Goal: Task Accomplishment & Management: Use online tool/utility

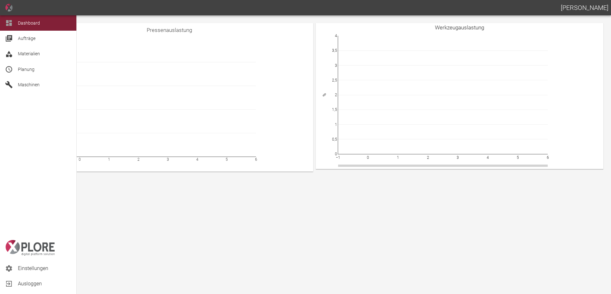
click at [31, 71] on span "Planung" at bounding box center [26, 69] width 17 height 5
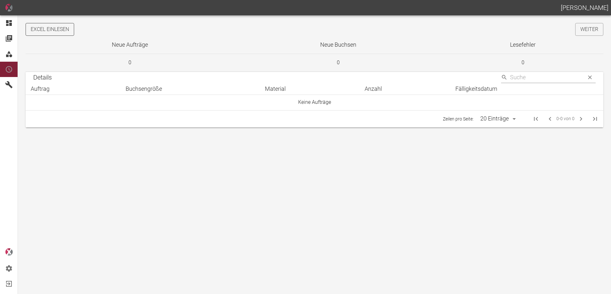
click at [61, 35] on button "Excel einlesen" at bounding box center [50, 29] width 49 height 13
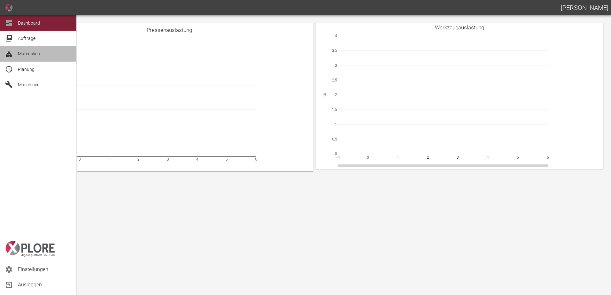
click at [35, 52] on span "Materialien" at bounding box center [29, 53] width 22 height 5
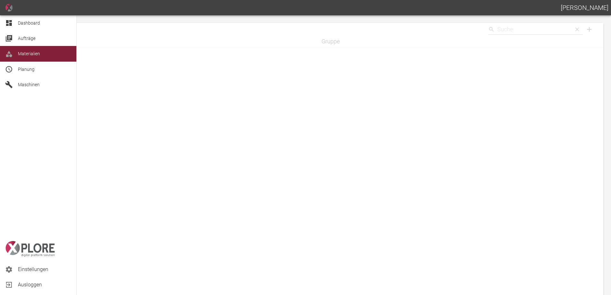
click at [40, 39] on span "Aufträge" at bounding box center [44, 39] width 53 height 8
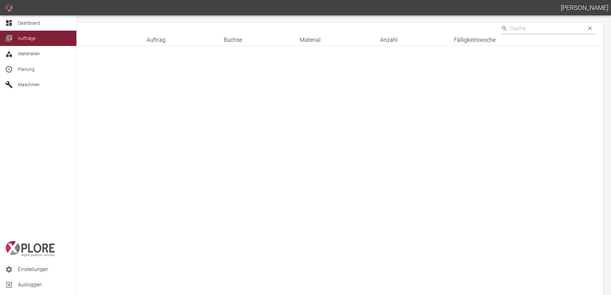
click at [7, 18] on div "Dashboard" at bounding box center [38, 22] width 76 height 15
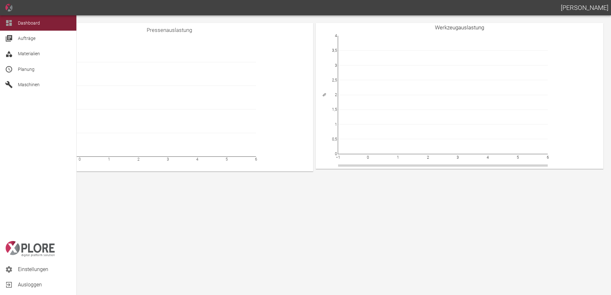
click at [33, 38] on span "Aufträge" at bounding box center [27, 38] width 18 height 5
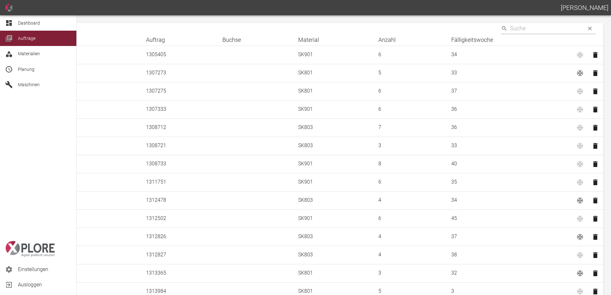
click at [15, 22] on div "Dashboard" at bounding box center [38, 22] width 76 height 15
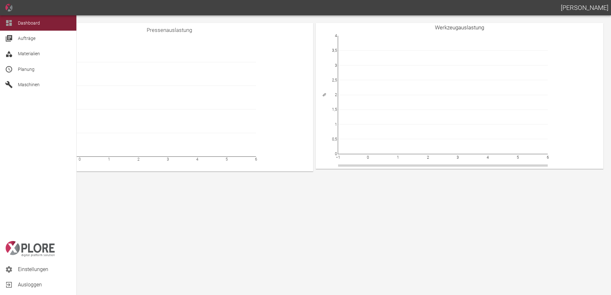
click at [31, 70] on span "Planung" at bounding box center [26, 69] width 17 height 5
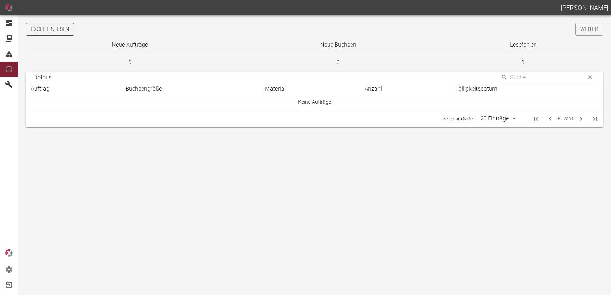
click at [43, 33] on button "Excel einlesen" at bounding box center [50, 29] width 49 height 13
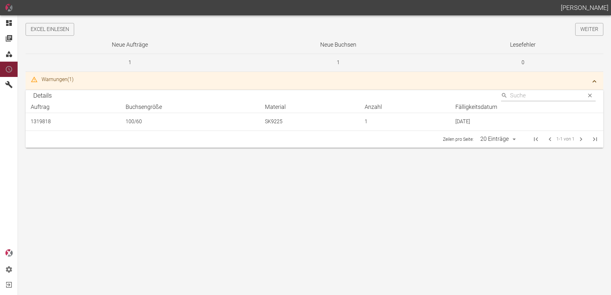
click at [599, 81] on button "button" at bounding box center [594, 81] width 13 height 13
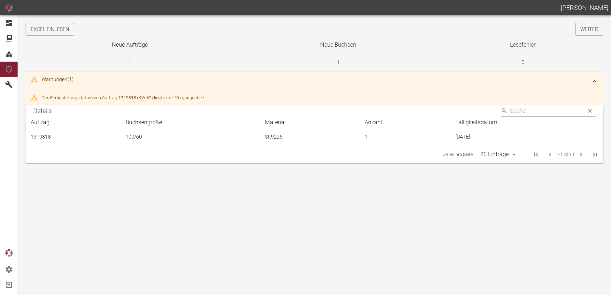
click at [592, 82] on icon "button" at bounding box center [595, 82] width 8 height 8
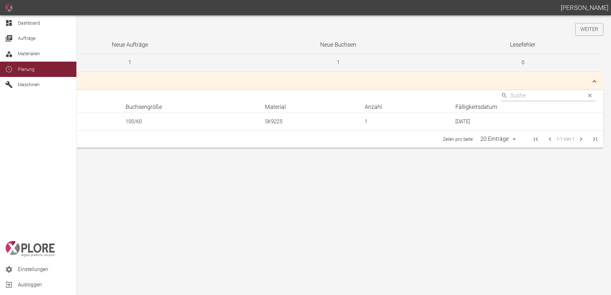
click at [15, 25] on div "Dashboard" at bounding box center [38, 22] width 76 height 15
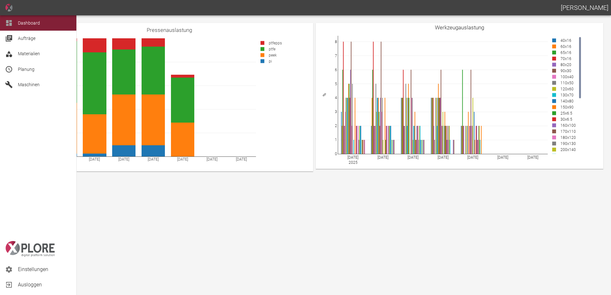
click at [19, 69] on span "Planung" at bounding box center [26, 69] width 17 height 5
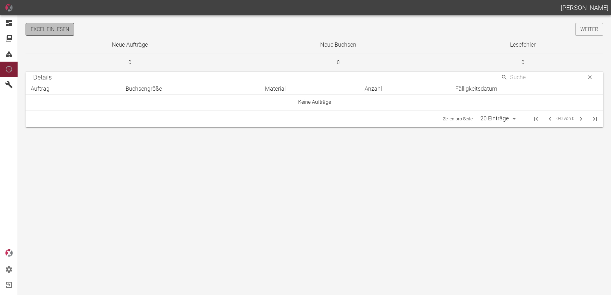
click at [61, 32] on button "Excel einlesen" at bounding box center [50, 29] width 49 height 13
click at [588, 31] on link "Weiter" at bounding box center [589, 29] width 28 height 13
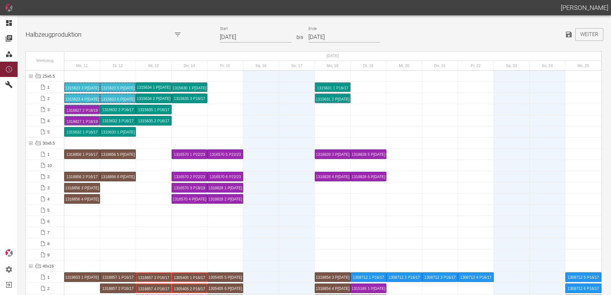
click at [260, 38] on input "11.08.2025" at bounding box center [256, 37] width 72 height 11
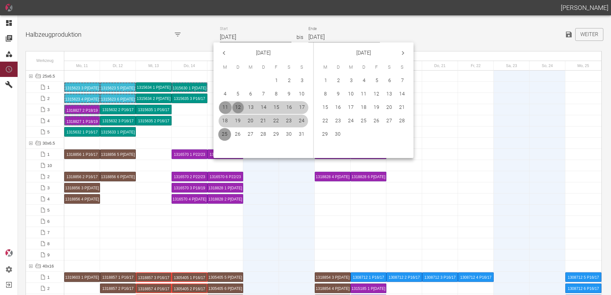
click at [236, 108] on button "12" at bounding box center [238, 107] width 13 height 13
type input "[DATE]"
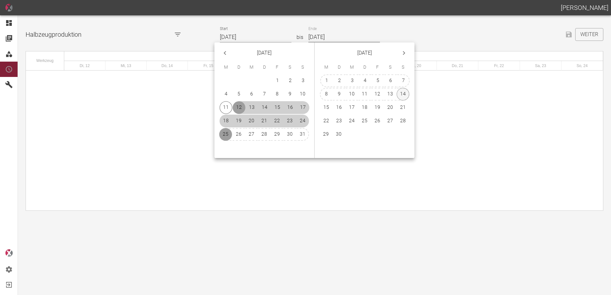
click at [402, 94] on button "14" at bounding box center [403, 94] width 13 height 13
type input "[DATE]"
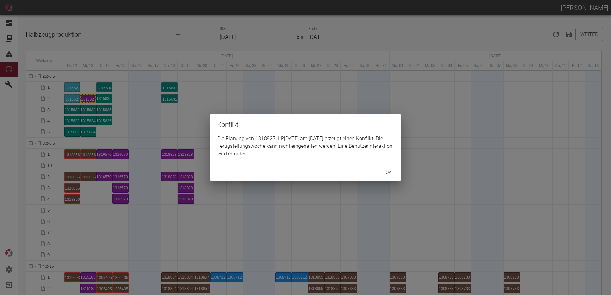
click at [88, 99] on div "Konflikt Die Planung von 1318827 1 P1/2 am 21.8.2025 erzeugt einen Konflikt. Di…" at bounding box center [305, 147] width 611 height 295
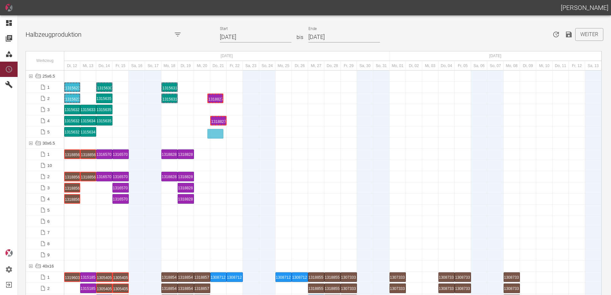
drag, startPoint x: 88, startPoint y: 99, endPoint x: 215, endPoint y: 128, distance: 130.3
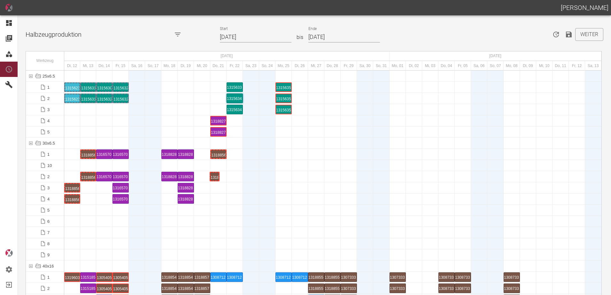
drag, startPoint x: 70, startPoint y: 175, endPoint x: 210, endPoint y: 171, distance: 139.4
drag, startPoint x: 74, startPoint y: 198, endPoint x: 234, endPoint y: 174, distance: 162.1
drag, startPoint x: 89, startPoint y: 153, endPoint x: 291, endPoint y: 145, distance: 202.1
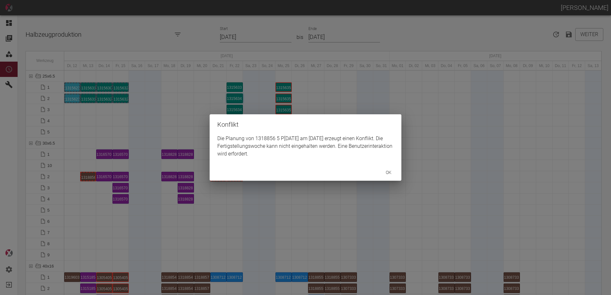
click at [87, 178] on div "Konflikt Die Planung von 1318856 5 P10/11 am 25.8.2025 erzeugt einen Konflikt. …" at bounding box center [305, 147] width 611 height 295
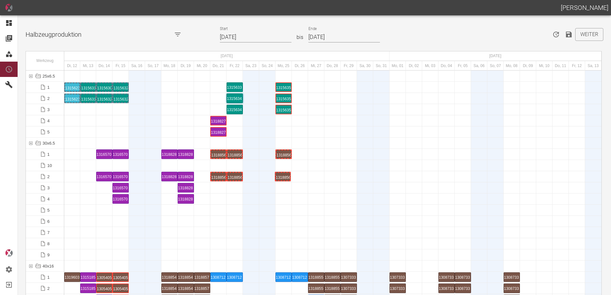
drag, startPoint x: 92, startPoint y: 179, endPoint x: 280, endPoint y: 169, distance: 188.2
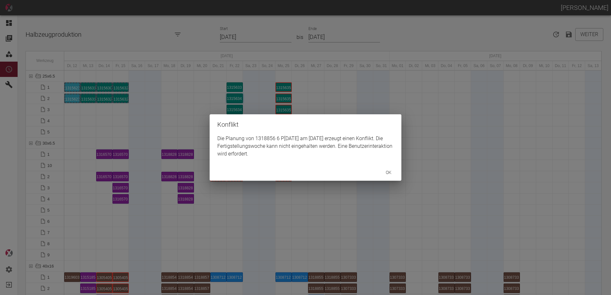
click at [283, 202] on div "Konflikt Die Planung von 1318856 6 P10/11 am 25.8.2025 erzeugt einen Konflikt. …" at bounding box center [305, 147] width 611 height 295
click at [384, 174] on button "ok" at bounding box center [388, 173] width 20 height 12
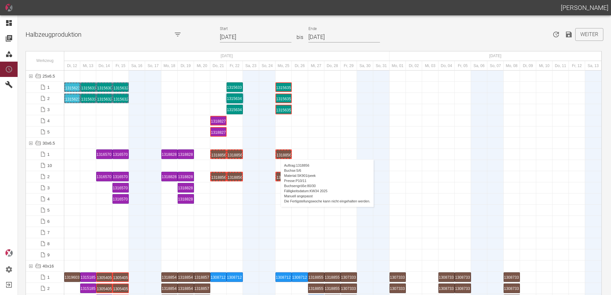
click at [277, 153] on div "1318856 5 P[DATE]" at bounding box center [283, 155] width 14 height 8
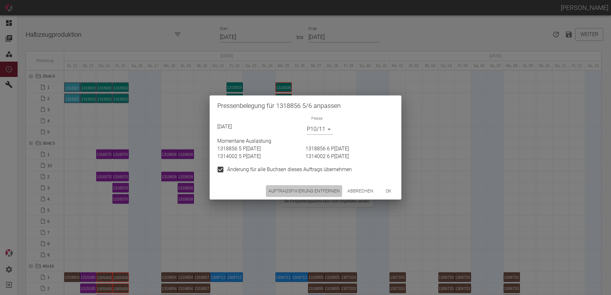
click at [290, 190] on button "Auftragsfixierung entfernen" at bounding box center [304, 191] width 76 height 12
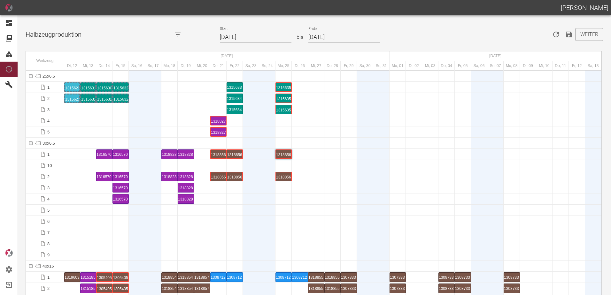
drag, startPoint x: 93, startPoint y: 223, endPoint x: 89, endPoint y: 224, distance: 3.8
click at [89, 224] on div at bounding box center [88, 221] width 16 height 11
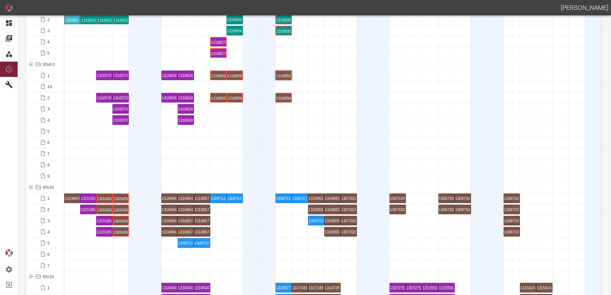
scroll to position [192, 0]
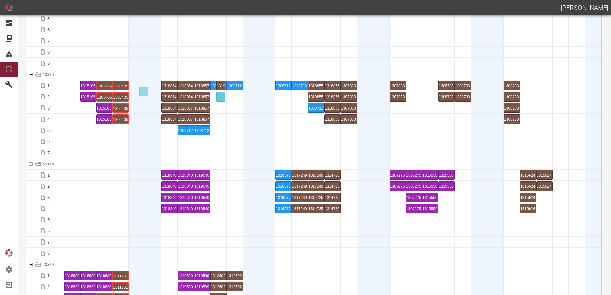
drag, startPoint x: 66, startPoint y: 85, endPoint x: 211, endPoint y: 94, distance: 144.8
click at [212, 97] on div "1319603 1 P[DATE]" at bounding box center [218, 97] width 14 height 8
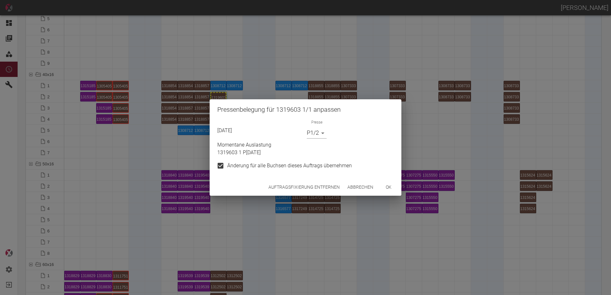
click at [316, 191] on button "Auftragsfixierung entfernen" at bounding box center [304, 188] width 76 height 12
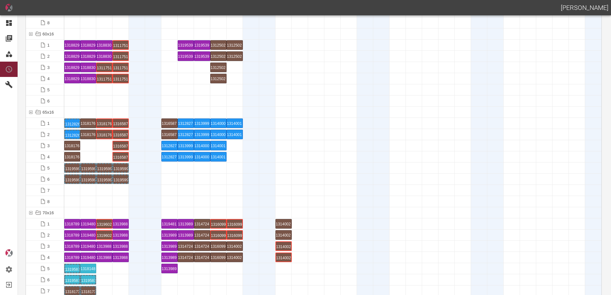
scroll to position [447, 0]
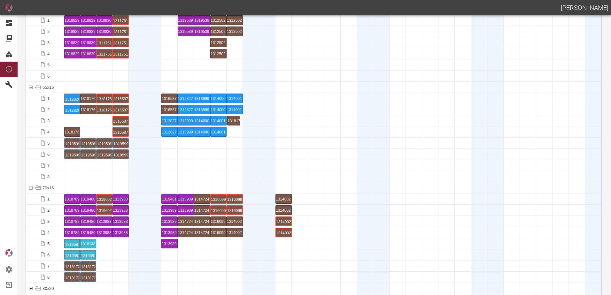
drag, startPoint x: 68, startPoint y: 122, endPoint x: 226, endPoint y: 117, distance: 157.9
drag, startPoint x: 70, startPoint y: 131, endPoint x: 228, endPoint y: 126, distance: 158.3
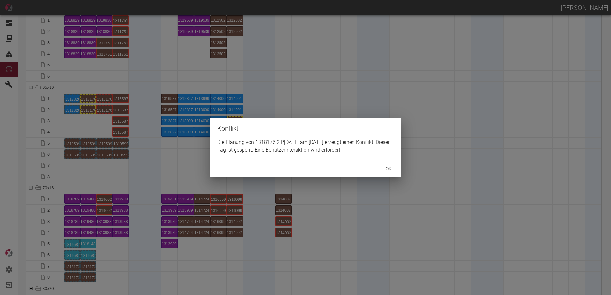
drag, startPoint x: 235, startPoint y: 168, endPoint x: 244, endPoint y: 206, distance: 38.1
click at [235, 171] on div "ok" at bounding box center [306, 168] width 192 height 17
click at [244, 206] on div "Konflikt Die Planung von 1318176 2 P8/9 am 23.8.2025 erzeugt einen Konflikt. Di…" at bounding box center [305, 147] width 611 height 295
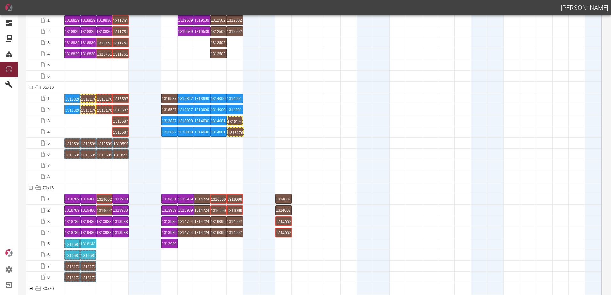
drag, startPoint x: 252, startPoint y: 133, endPoint x: 234, endPoint y: 126, distance: 19.1
click at [180, 156] on div at bounding box center [186, 154] width 16 height 11
drag, startPoint x: 84, startPoint y: 108, endPoint x: 278, endPoint y: 102, distance: 193.5
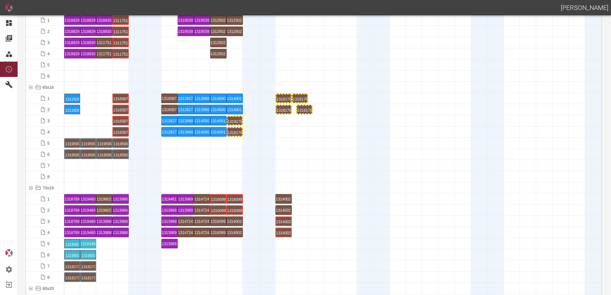
drag, startPoint x: 99, startPoint y: 108, endPoint x: 299, endPoint y: 103, distance: 200.1
click at [300, 99] on div "1318176 5 P[DATE]" at bounding box center [300, 99] width 14 height 8
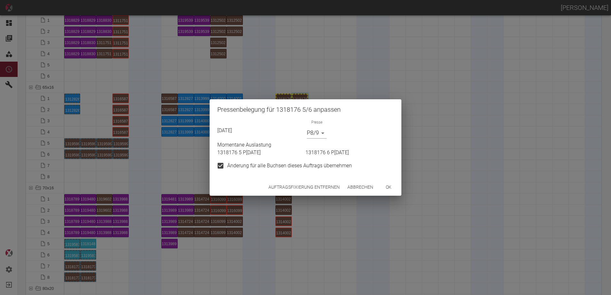
click at [274, 190] on button "Auftragsfixierung entfernen" at bounding box center [304, 188] width 76 height 12
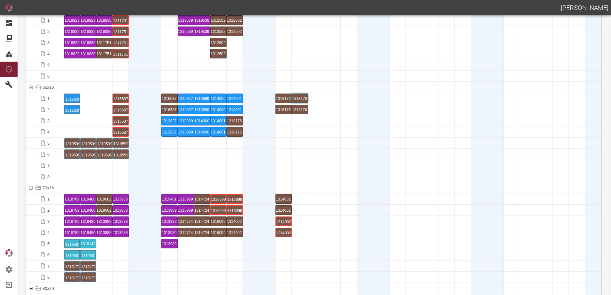
click at [136, 178] on div at bounding box center [137, 176] width 16 height 11
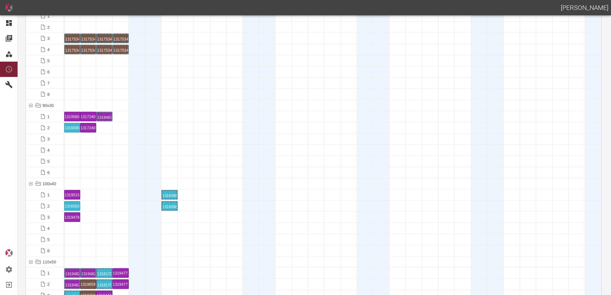
scroll to position [735, 0]
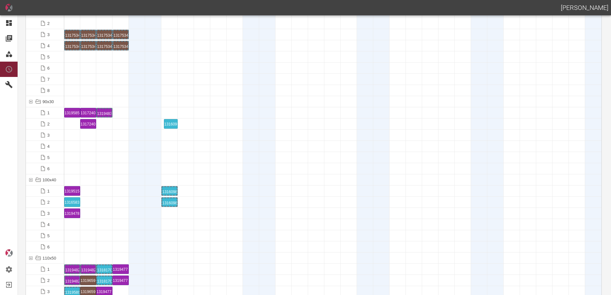
drag, startPoint x: 76, startPoint y: 125, endPoint x: 151, endPoint y: 120, distance: 75.0
click at [169, 122] on div "1316095 1 P16/17" at bounding box center [169, 124] width 14 height 8
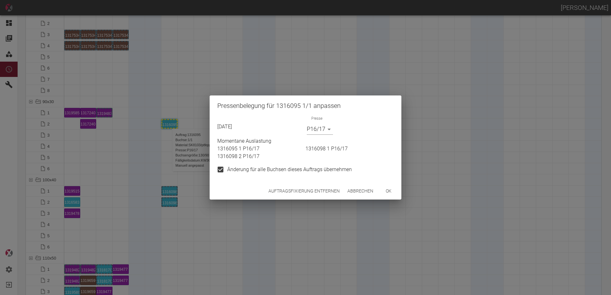
click at [300, 190] on button "Auftragsfixierung entfernen" at bounding box center [304, 191] width 76 height 12
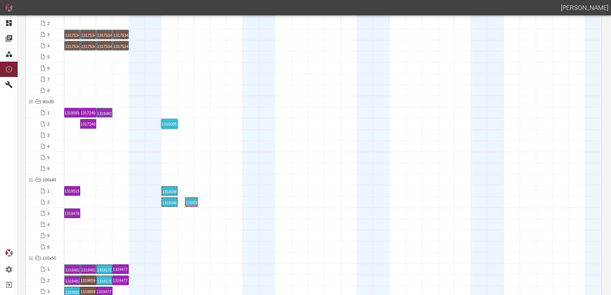
drag, startPoint x: 72, startPoint y: 203, endPoint x: 195, endPoint y: 198, distance: 122.8
click at [190, 201] on div "1316583 1 P16/17" at bounding box center [186, 202] width 14 height 8
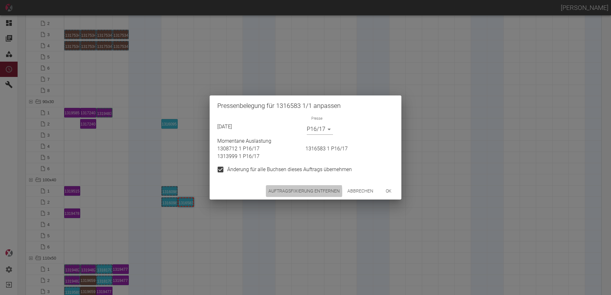
click at [272, 192] on button "Auftragsfixierung entfernen" at bounding box center [304, 191] width 76 height 12
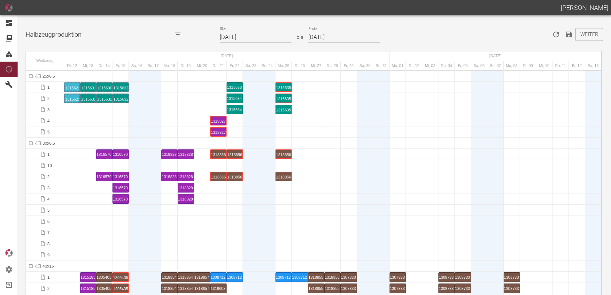
scroll to position [1982, 0]
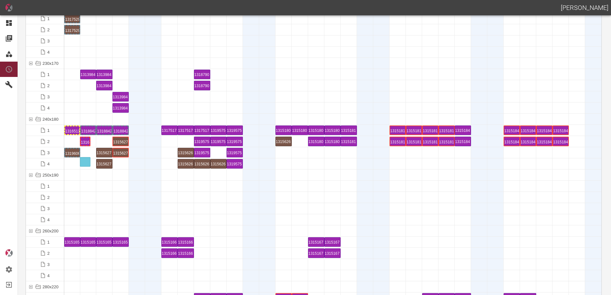
drag, startPoint x: 73, startPoint y: 141, endPoint x: 86, endPoint y: 159, distance: 21.9
drag, startPoint x: 85, startPoint y: 131, endPoint x: 67, endPoint y: 122, distance: 20.3
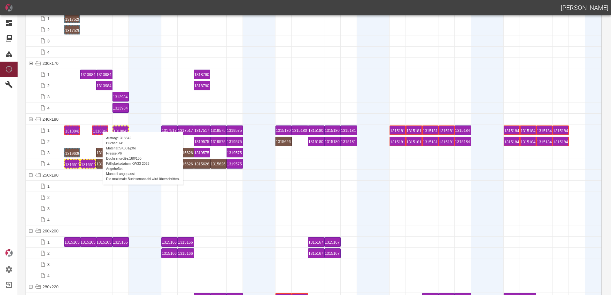
drag, startPoint x: 104, startPoint y: 130, endPoint x: 99, endPoint y: 125, distance: 7.3
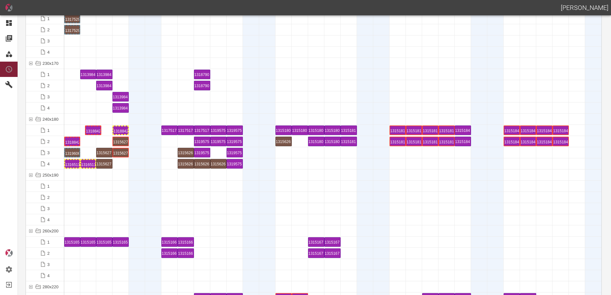
drag, startPoint x: 102, startPoint y: 131, endPoint x: 93, endPoint y: 126, distance: 9.9
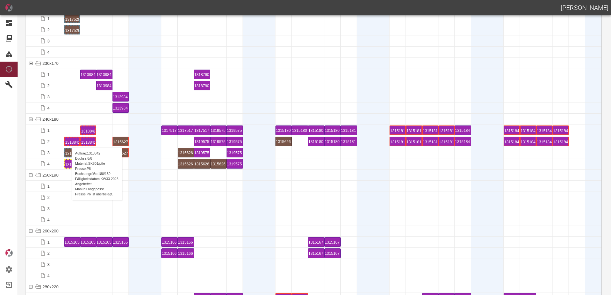
click at [68, 141] on div "1318842 6 P6" at bounding box center [72, 142] width 14 height 8
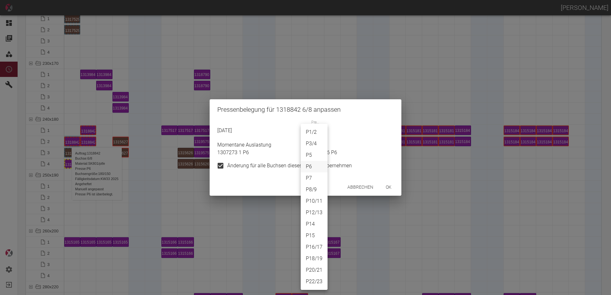
click at [315, 133] on body "[PERSON_NAME] Dashboard Aufträge Materialien Planung Maschinen Einstellungen Au…" at bounding box center [305, 147] width 611 height 295
click at [316, 271] on li "P20/21" at bounding box center [314, 271] width 27 height 12
type input "P20/21"
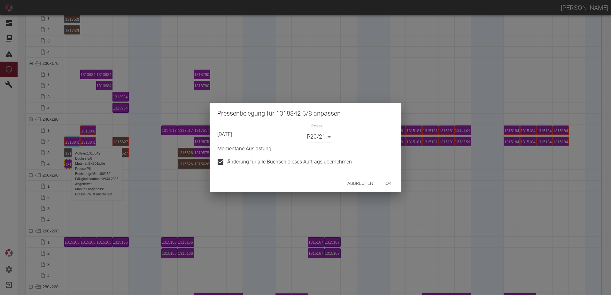
click at [390, 182] on button "ok" at bounding box center [388, 184] width 20 height 12
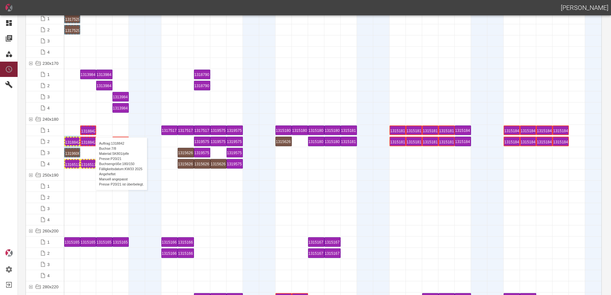
click at [92, 131] on div "1318842 7 P20/21" at bounding box center [88, 131] width 14 height 8
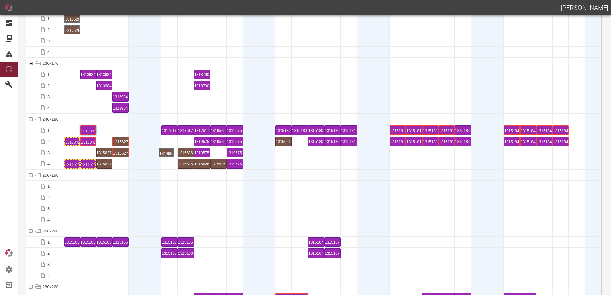
drag, startPoint x: 76, startPoint y: 151, endPoint x: 170, endPoint y: 146, distance: 94.1
drag, startPoint x: 74, startPoint y: 165, endPoint x: 75, endPoint y: 150, distance: 15.7
click at [74, 151] on div "1316511 1 P3/4" at bounding box center [72, 153] width 14 height 8
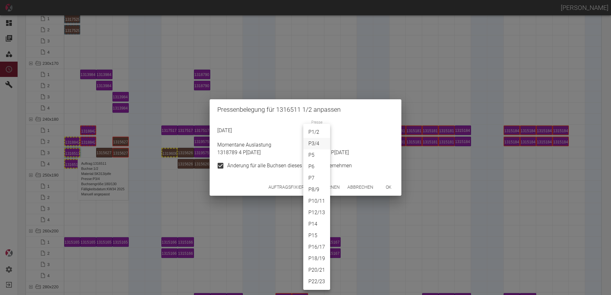
click at [314, 135] on body "[PERSON_NAME] Dashboard Aufträge Materialien Planung Maschinen Einstellungen Au…" at bounding box center [305, 147] width 611 height 295
click at [322, 280] on li "P22/23" at bounding box center [316, 282] width 27 height 12
type input "P22/23"
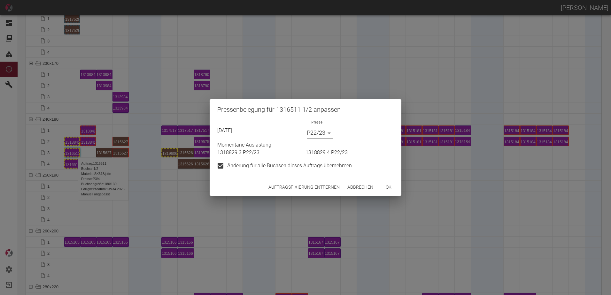
drag, startPoint x: 393, startPoint y: 180, endPoint x: 392, endPoint y: 184, distance: 4.2
click at [393, 180] on div "Auftragsfixierung entfernen Abbrechen ok" at bounding box center [306, 187] width 192 height 17
click at [392, 184] on button "ok" at bounding box center [388, 188] width 20 height 12
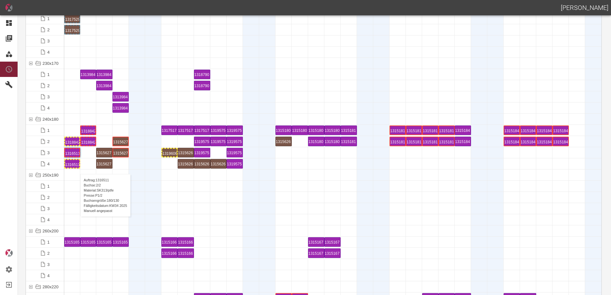
click at [77, 168] on div "1316511 2 P1/2" at bounding box center [72, 164] width 16 height 10
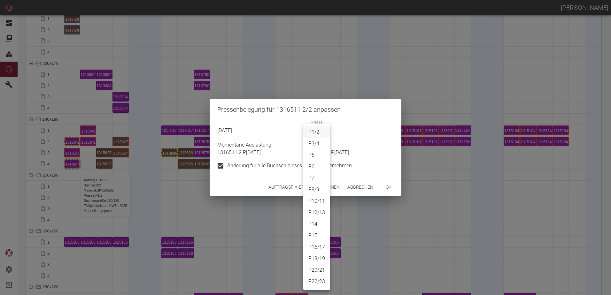
click at [311, 132] on body "[PERSON_NAME] Dashboard Aufträge Materialien Planung Maschinen Einstellungen Au…" at bounding box center [305, 147] width 611 height 295
click at [321, 281] on li "P22/23" at bounding box center [316, 282] width 27 height 12
type input "P22/23"
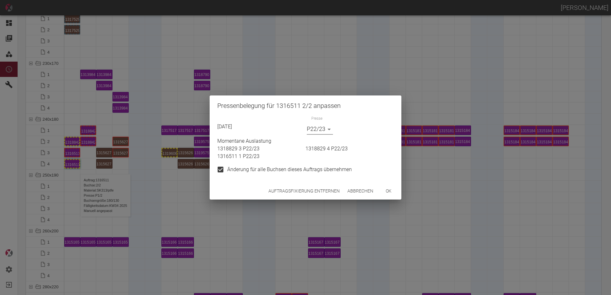
click at [384, 192] on button "ok" at bounding box center [388, 191] width 20 height 12
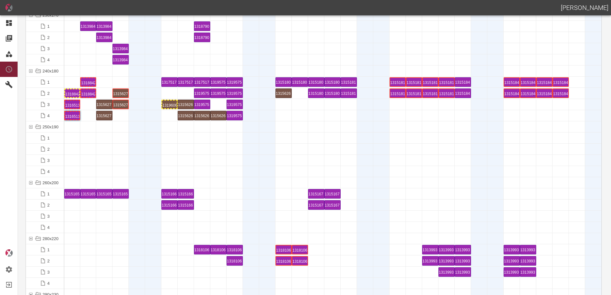
scroll to position [2077, 0]
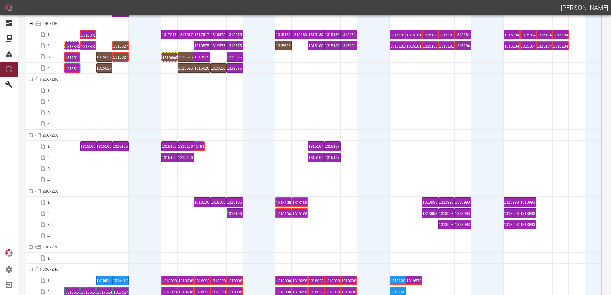
drag, startPoint x: 67, startPoint y: 142, endPoint x: 203, endPoint y: 143, distance: 135.2
drag, startPoint x: 90, startPoint y: 146, endPoint x: 215, endPoint y: 144, distance: 124.7
click at [222, 147] on div "1315165 2 P14" at bounding box center [218, 147] width 14 height 8
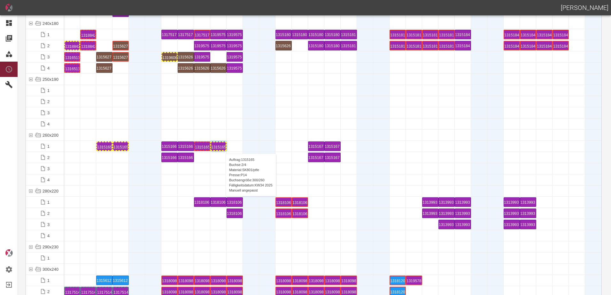
click at [222, 147] on div "1315165 2 P14" at bounding box center [218, 147] width 14 height 8
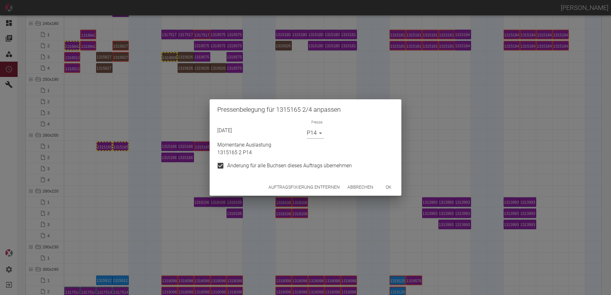
click at [287, 188] on button "Auftragsfixierung entfernen" at bounding box center [304, 188] width 76 height 12
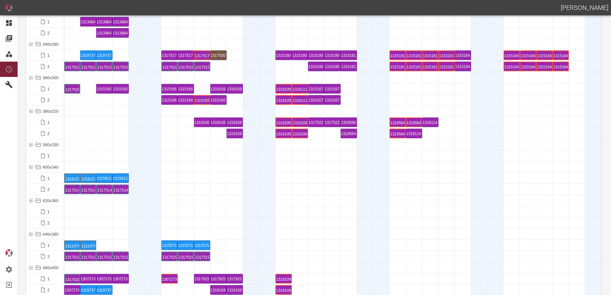
scroll to position [2493, 0]
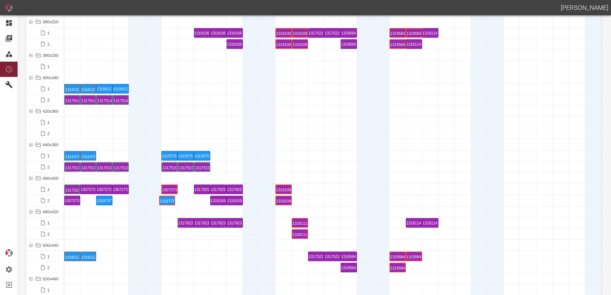
drag, startPoint x: 91, startPoint y: 200, endPoint x: 170, endPoint y: 194, distance: 79.2
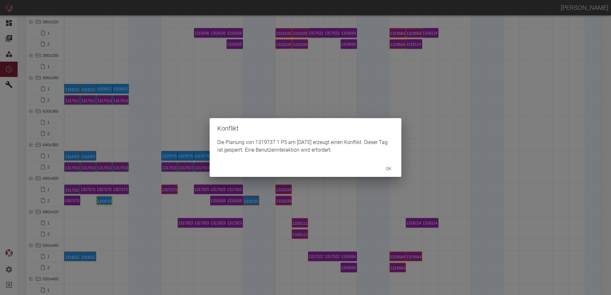
drag, startPoint x: 253, startPoint y: 212, endPoint x: 252, endPoint y: 207, distance: 5.1
click at [252, 210] on div "Konflikt Die Planung von 1319737 1 P5 am 23.8.2025 erzeugt einen Konflikt. Dies…" at bounding box center [305, 147] width 611 height 295
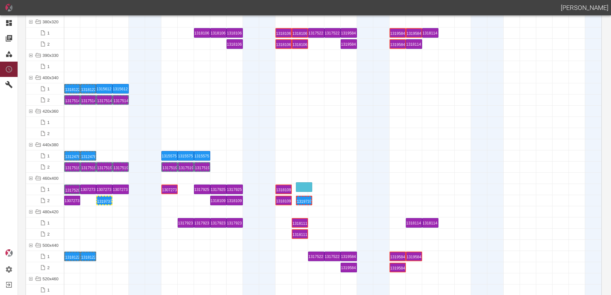
drag, startPoint x: 252, startPoint y: 204, endPoint x: 309, endPoint y: 183, distance: 60.9
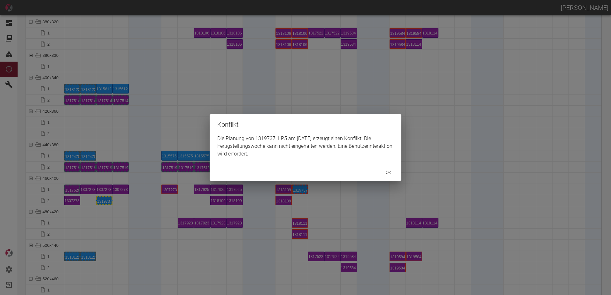
drag, startPoint x: 182, startPoint y: 219, endPoint x: 126, endPoint y: 204, distance: 57.8
click at [174, 218] on div "Konflikt Die Planung von 1319737 1 P5 am 26.8.2025 erzeugt einen Konflikt. Die …" at bounding box center [305, 147] width 611 height 295
click at [311, 207] on div "Konflikt Die Planung von 1319737 2 P5 am 30.8.2025 erzeugt einen Konflikt. Die …" at bounding box center [305, 147] width 611 height 295
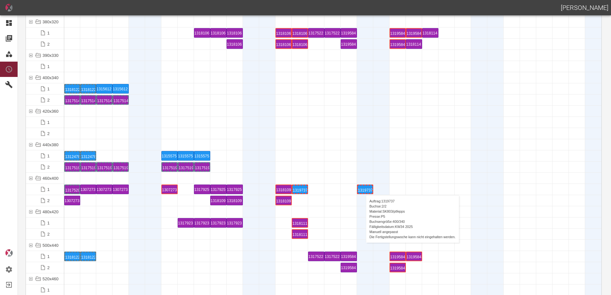
click at [363, 189] on div "1319737 2 P5" at bounding box center [365, 190] width 14 height 8
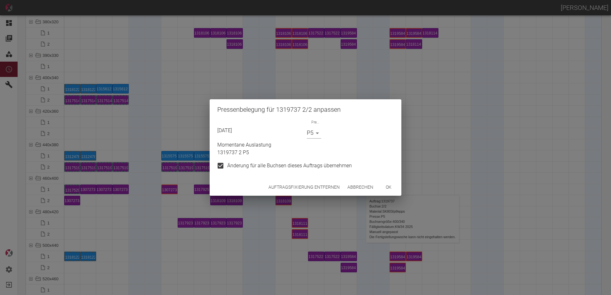
click at [356, 207] on div "Pressenbelegung für 1319737 2/2 anpassen 30.08.2025 Presse P5 P5 Momentane Ausl…" at bounding box center [305, 147] width 611 height 295
click at [375, 186] on button "Abbrechen" at bounding box center [360, 188] width 31 height 12
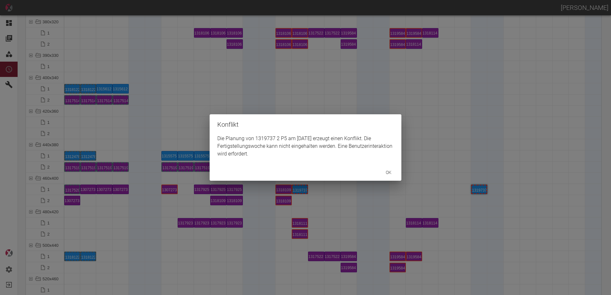
drag, startPoint x: 456, startPoint y: 201, endPoint x: 464, endPoint y: 199, distance: 8.1
click at [458, 200] on div "Konflikt Die Planung von 1319737 2 P5 am 6.9.2025 erzeugt einen Konflikt. Die F…" at bounding box center [305, 147] width 611 height 295
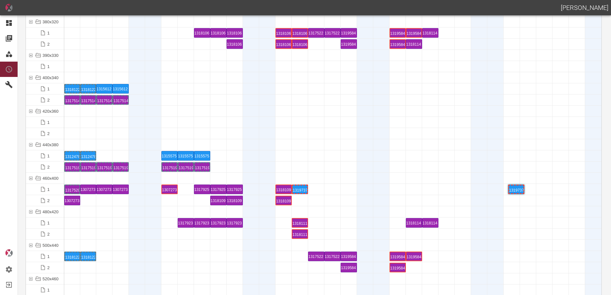
drag, startPoint x: 477, startPoint y: 190, endPoint x: 502, endPoint y: 184, distance: 25.4
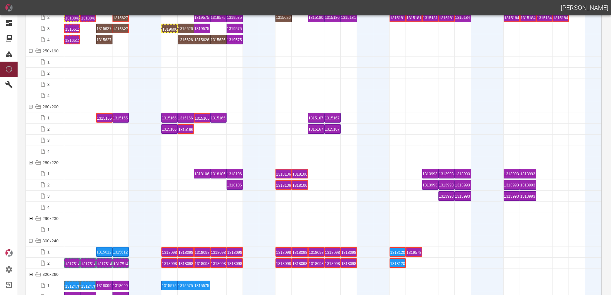
scroll to position [2173, 0]
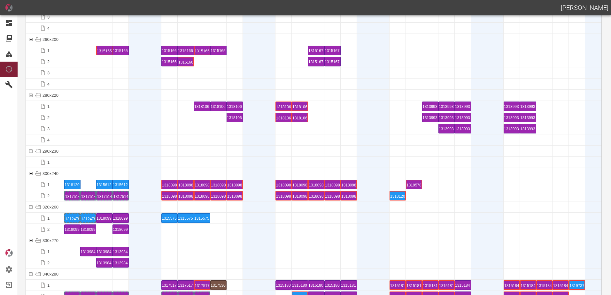
drag, startPoint x: 392, startPoint y: 184, endPoint x: 65, endPoint y: 178, distance: 327.0
drag, startPoint x: 397, startPoint y: 198, endPoint x: 88, endPoint y: 180, distance: 310.2
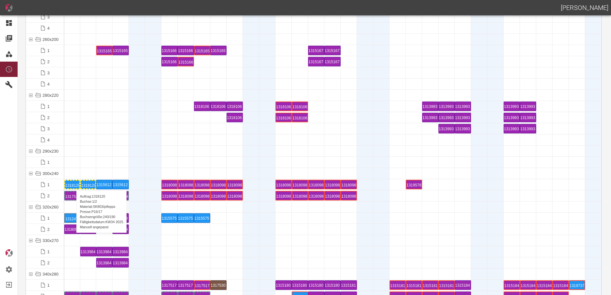
click at [73, 184] on div "1318120 1 P16/17" at bounding box center [72, 185] width 14 height 8
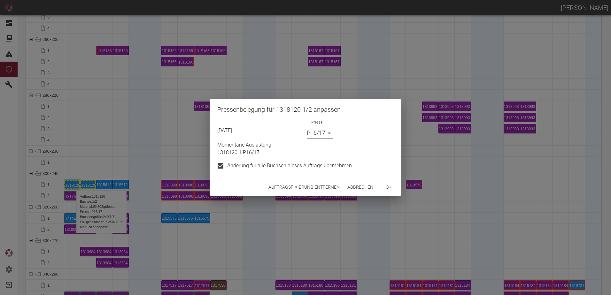
click at [320, 136] on body "[PERSON_NAME] Dashboard Aufträge Materialien Planung Maschinen Einstellungen Au…" at bounding box center [305, 147] width 611 height 295
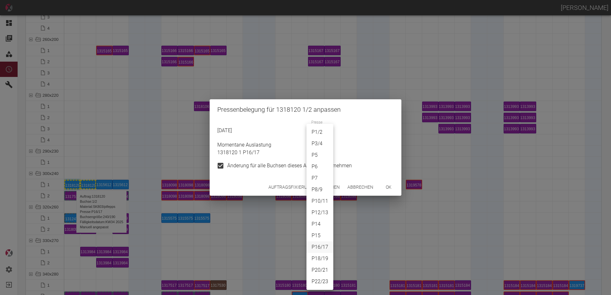
click at [316, 154] on li "P5" at bounding box center [319, 156] width 27 height 12
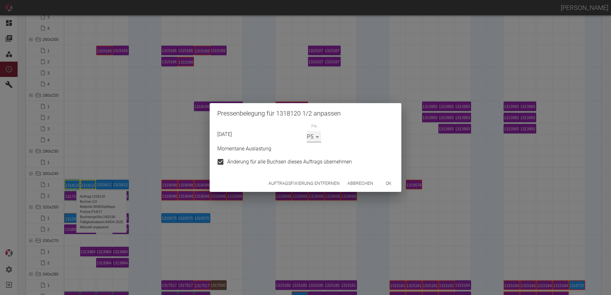
type input "P5"
click at [384, 182] on button "ok" at bounding box center [388, 184] width 20 height 12
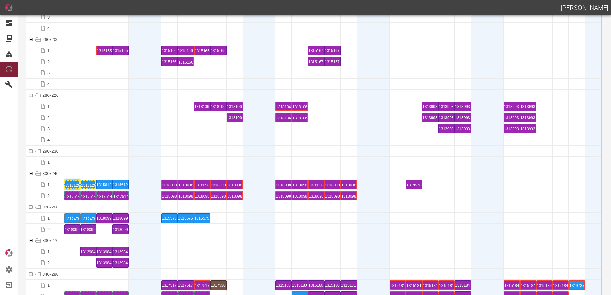
click at [261, 228] on div at bounding box center [267, 229] width 16 height 11
click at [180, 244] on div at bounding box center [186, 240] width 16 height 11
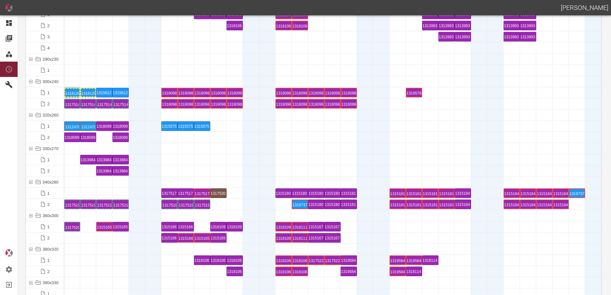
scroll to position [2269, 0]
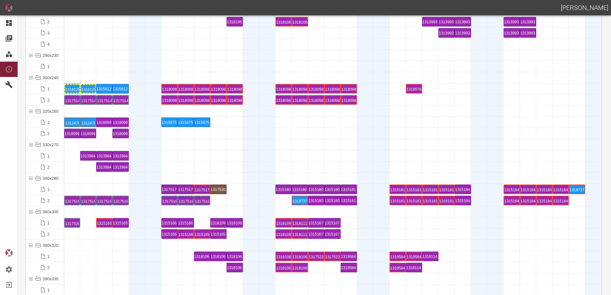
click at [95, 257] on div at bounding box center [88, 256] width 16 height 11
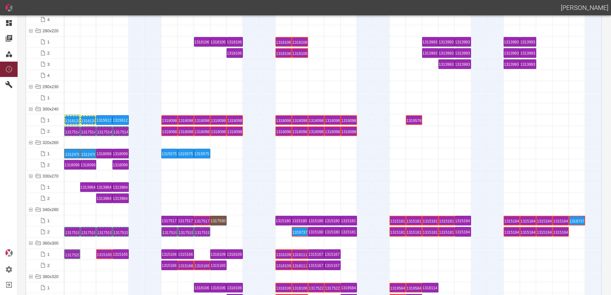
scroll to position [2205, 0]
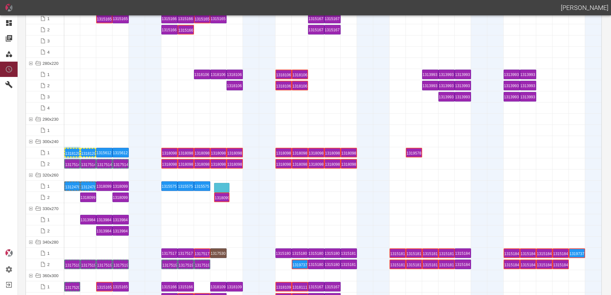
drag, startPoint x: 72, startPoint y: 199, endPoint x: 219, endPoint y: 182, distance: 148.3
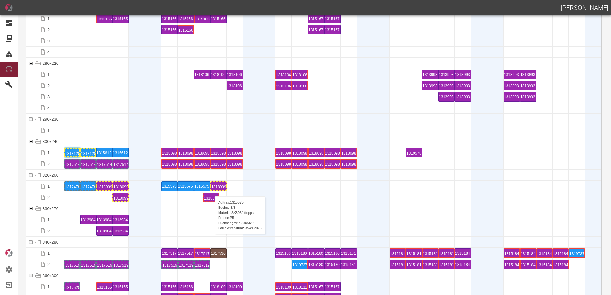
drag, startPoint x: 89, startPoint y: 197, endPoint x: 217, endPoint y: 189, distance: 127.8
drag, startPoint x: 106, startPoint y: 185, endPoint x: 234, endPoint y: 183, distance: 127.9
click at [234, 189] on div "1318099 3 P18/19" at bounding box center [235, 186] width 14 height 8
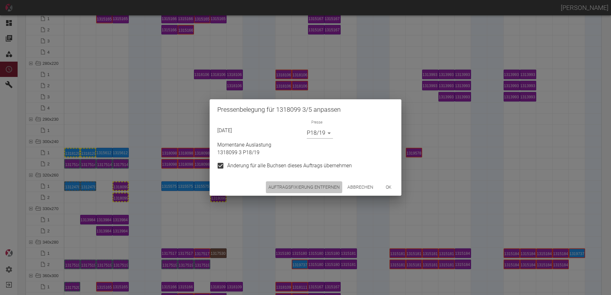
click at [294, 184] on button "Auftragsfixierung entfernen" at bounding box center [304, 188] width 76 height 12
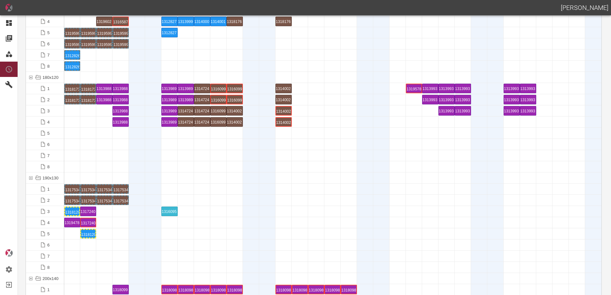
scroll to position [1598, 0]
drag, startPoint x: 68, startPoint y: 224, endPoint x: 198, endPoint y: 215, distance: 129.5
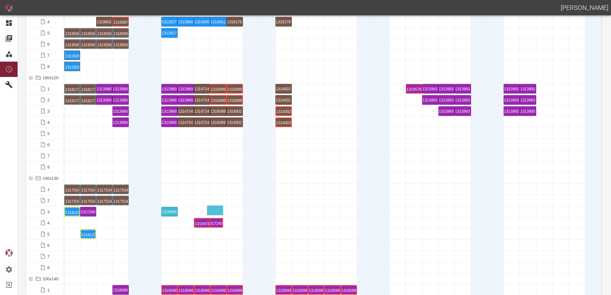
drag, startPoint x: 93, startPoint y: 221, endPoint x: 218, endPoint y: 206, distance: 125.5
drag, startPoint x: 129, startPoint y: 218, endPoint x: 213, endPoint y: 220, distance: 84.1
click at [220, 212] on div "1317240 2 P20/21" at bounding box center [218, 212] width 14 height 8
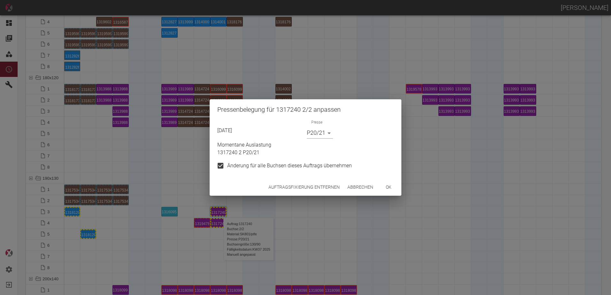
click at [286, 188] on button "Auftragsfixierung entfernen" at bounding box center [304, 188] width 76 height 12
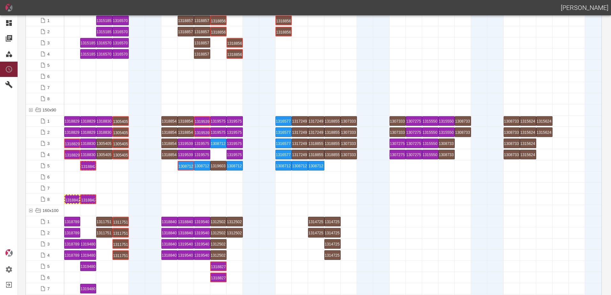
scroll to position [1246, 0]
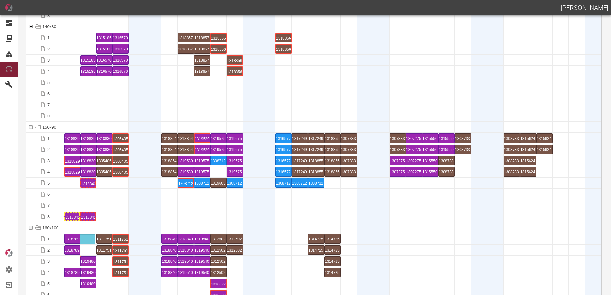
drag, startPoint x: 72, startPoint y: 263, endPoint x: 82, endPoint y: 236, distance: 28.5
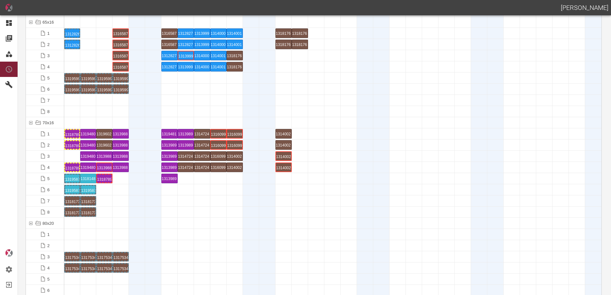
scroll to position [511, 0]
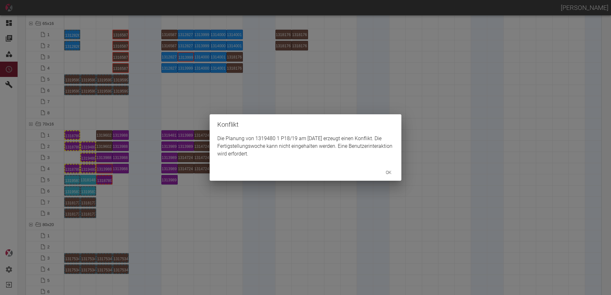
click at [89, 146] on div "Konflikt Die Planung von 1319480 1 P18/19 am 27.8.2025 erzeugt einen Konflikt. …" at bounding box center [305, 147] width 611 height 295
click at [88, 157] on div "Konflikt Die Planung von 1319480 2 P8/9 am 27.8.2025 erzeugt einen Konflikt. Di…" at bounding box center [305, 147] width 611 height 295
drag, startPoint x: 92, startPoint y: 174, endPoint x: 88, endPoint y: 170, distance: 5.9
click at [88, 170] on div "Konflikt Die Planung von 1319480 3 P8/9 am 28.8.2025 erzeugt einen Konflikt. Di…" at bounding box center [305, 147] width 611 height 295
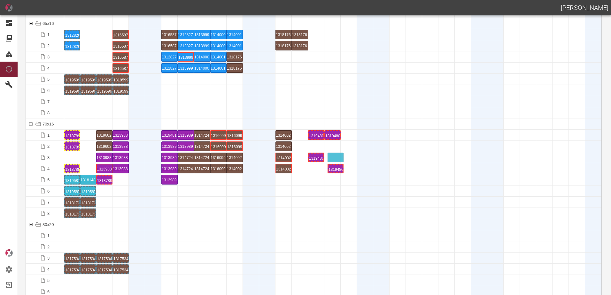
drag, startPoint x: 88, startPoint y: 170, endPoint x: 345, endPoint y: 150, distance: 258.4
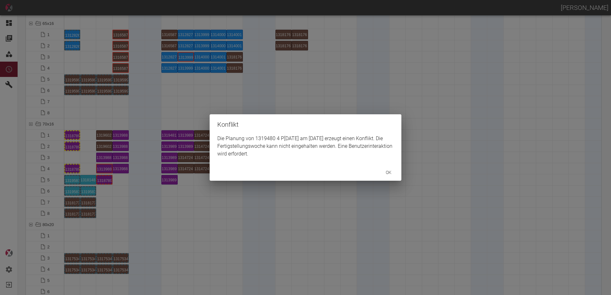
click at [322, 180] on div "ok" at bounding box center [306, 172] width 192 height 17
drag, startPoint x: 322, startPoint y: 197, endPoint x: 338, endPoint y: 174, distance: 28.4
click at [328, 190] on div "Konflikt Die Planung von 1319480 4 P3/4 am 28.8.2025 erzeugt einen Konflikt. Di…" at bounding box center [305, 147] width 611 height 295
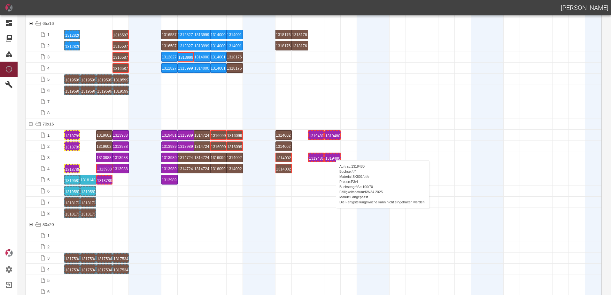
click at [333, 154] on div "1319480 4 P[DATE]" at bounding box center [332, 158] width 14 height 8
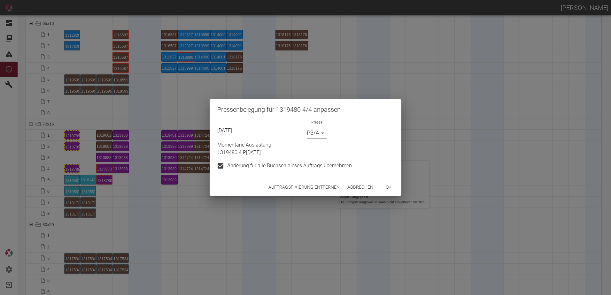
click at [289, 189] on button "Auftragsfixierung entfernen" at bounding box center [304, 188] width 76 height 12
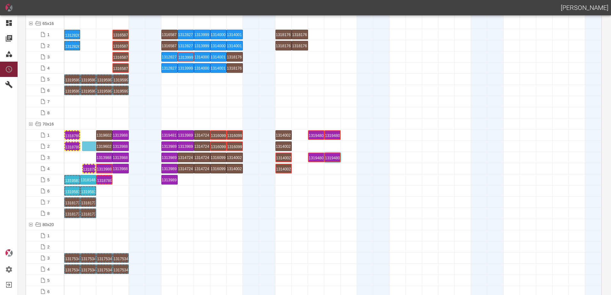
drag, startPoint x: 69, startPoint y: 169, endPoint x: 85, endPoint y: 143, distance: 30.3
drag, startPoint x: 103, startPoint y: 182, endPoint x: 90, endPoint y: 133, distance: 51.0
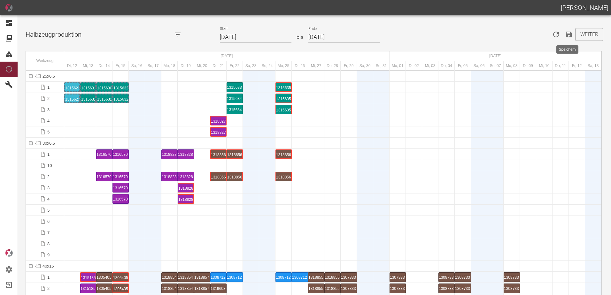
click at [567, 35] on icon "Speichern" at bounding box center [569, 35] width 6 height 6
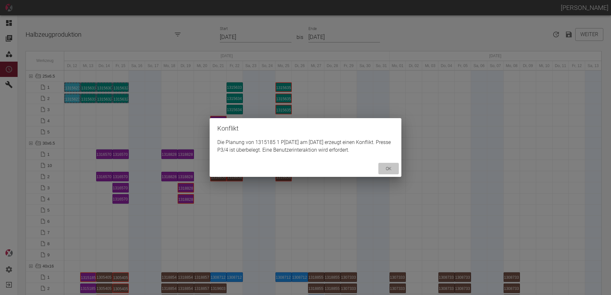
click at [389, 166] on button "ok" at bounding box center [388, 169] width 20 height 12
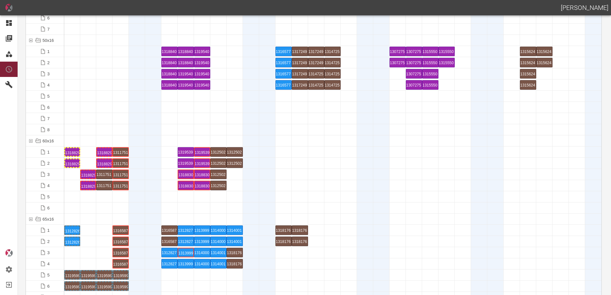
scroll to position [352, 0]
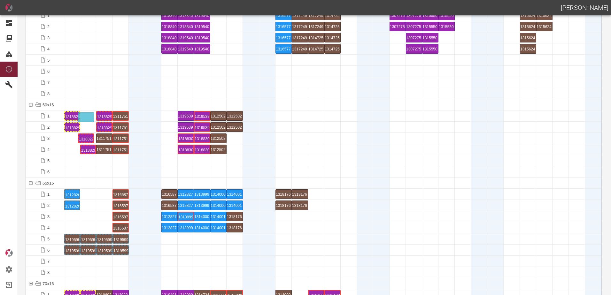
drag, startPoint x: 87, startPoint y: 136, endPoint x: 84, endPoint y: 113, distance: 23.4
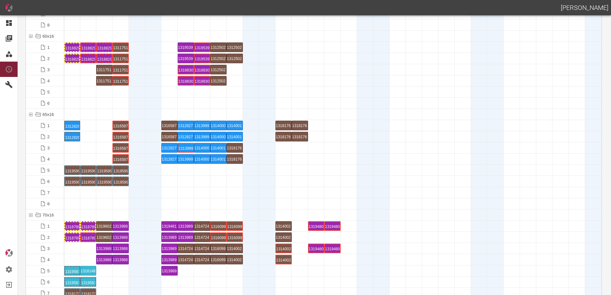
scroll to position [479, 0]
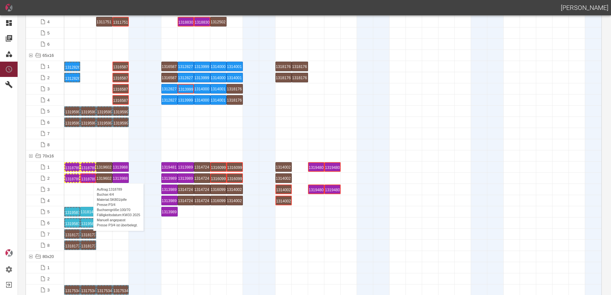
click at [90, 177] on div "1318789 4 P[DATE]" at bounding box center [88, 179] width 14 height 8
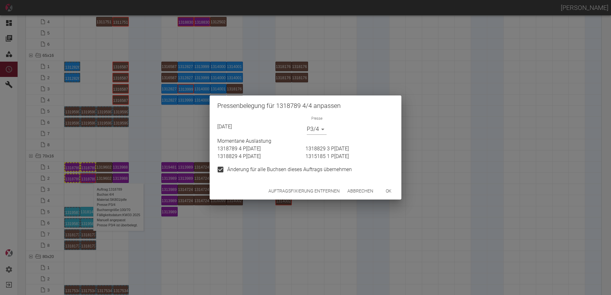
click at [312, 127] on body "[PERSON_NAME] Dashboard Aufträge Materialien Planung Maschinen Einstellungen Au…" at bounding box center [305, 147] width 611 height 295
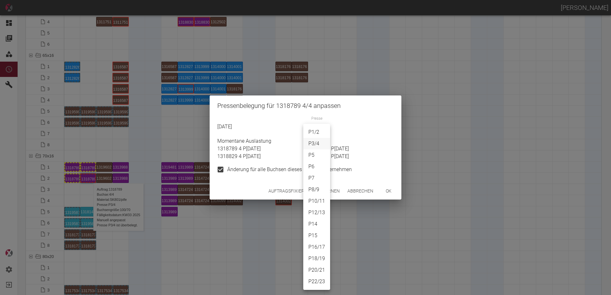
click at [314, 132] on li "P1/2" at bounding box center [316, 133] width 27 height 12
type input "P1/2"
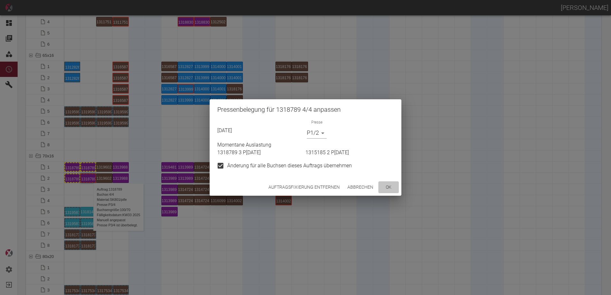
click at [384, 186] on button "ok" at bounding box center [388, 188] width 20 height 12
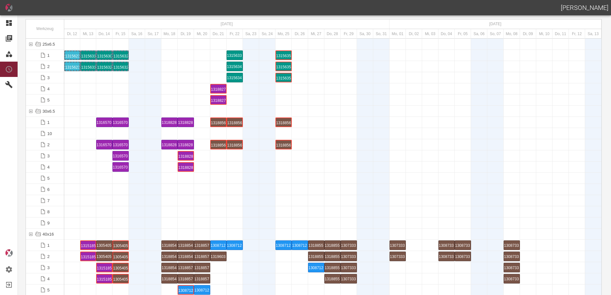
scroll to position [0, 0]
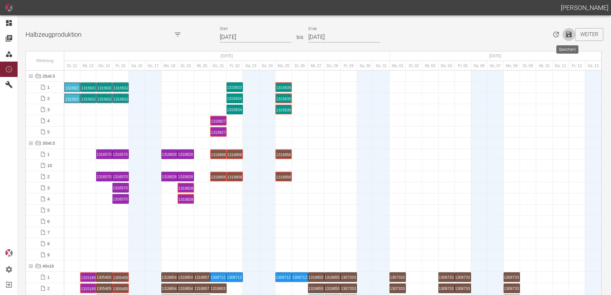
click at [567, 35] on icon "Speichern" at bounding box center [569, 35] width 8 height 8
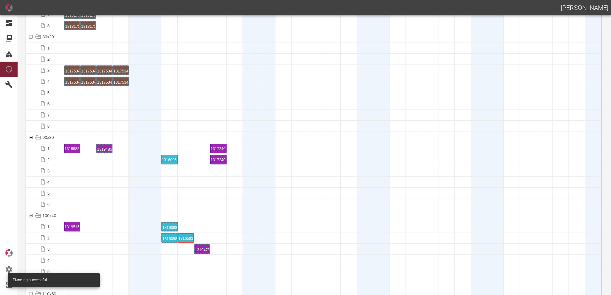
scroll to position [703, 0]
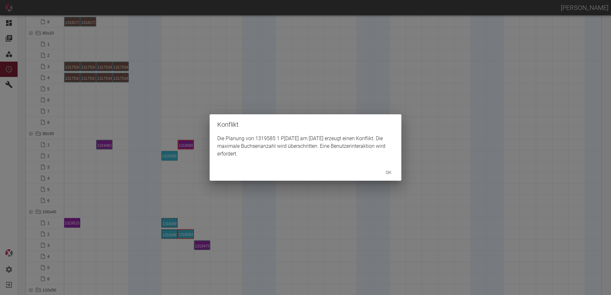
click at [185, 147] on div "Konflikt Die Planung von 1319585 1 P[DATE] am [DATE] erzeugt einen Konflikt. Di…" at bounding box center [305, 147] width 611 height 295
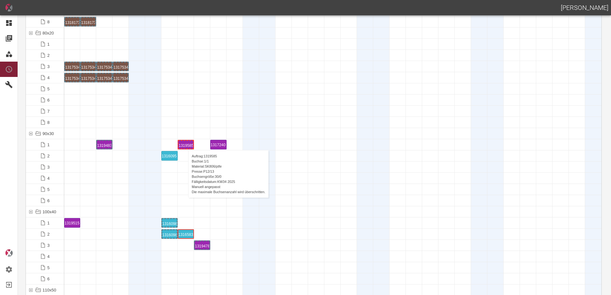
click at [185, 144] on div "1319585 1 P[DATE]" at bounding box center [186, 145] width 14 height 8
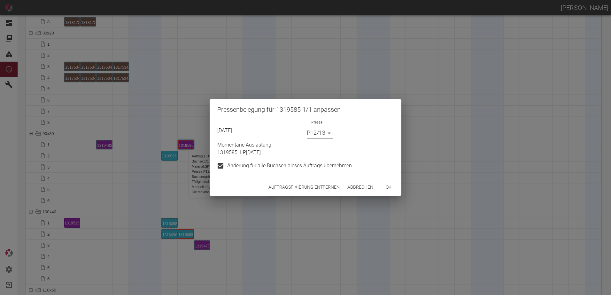
click at [272, 187] on button "Auftragsfixierung entfernen" at bounding box center [304, 188] width 76 height 12
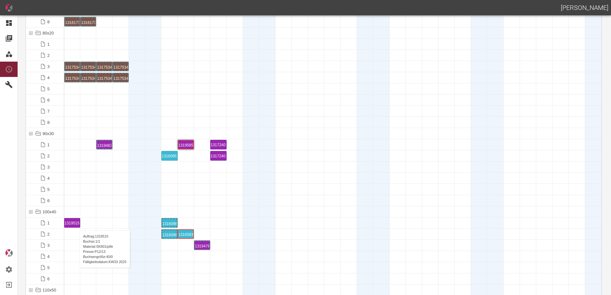
click at [76, 224] on div "1319515 1 P[DATE]" at bounding box center [72, 223] width 15 height 9
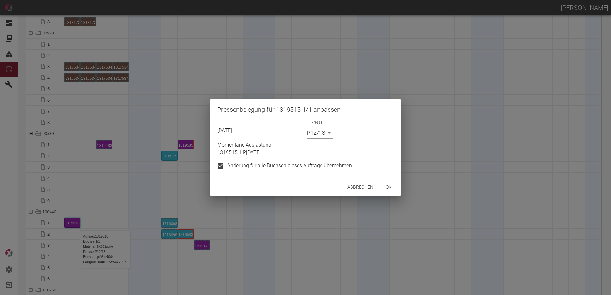
click at [353, 186] on button "Abbrechen" at bounding box center [360, 188] width 31 height 12
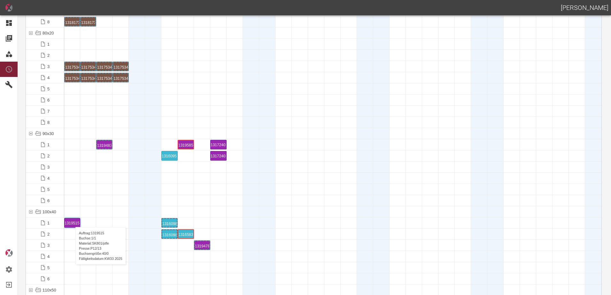
click at [72, 221] on div "1319515 1 P[DATE]" at bounding box center [72, 223] width 15 height 9
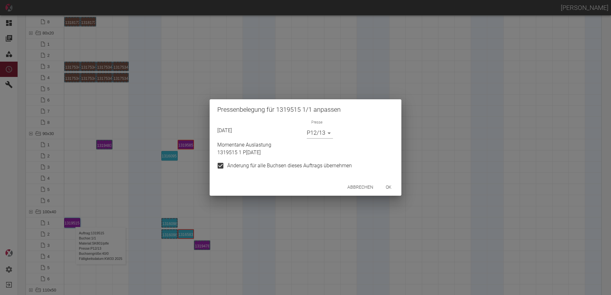
click at [306, 132] on div "Presse P12/13 P12/13" at bounding box center [348, 129] width 89 height 19
click at [321, 147] on p "Momentane Auslastung" at bounding box center [305, 145] width 176 height 8
click at [319, 142] on p "Momentane Auslastung" at bounding box center [305, 145] width 176 height 8
click at [319, 136] on body "[PERSON_NAME] Dashboard Aufträge Materialien Planung Maschinen Einstellungen Au…" at bounding box center [305, 147] width 611 height 295
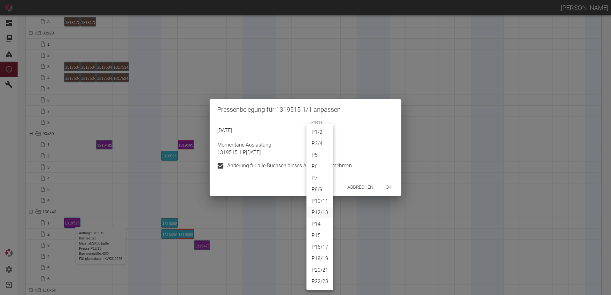
click at [323, 190] on li "P8/9" at bounding box center [319, 190] width 27 height 12
type input "P8/9"
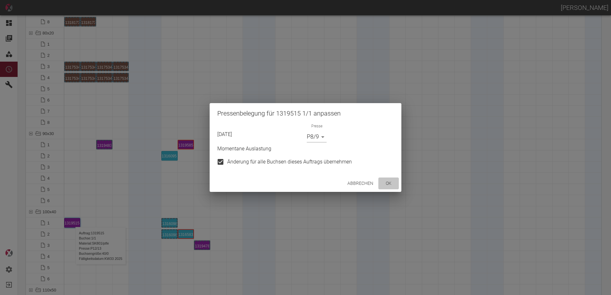
click at [392, 182] on button "ok" at bounding box center [388, 184] width 20 height 12
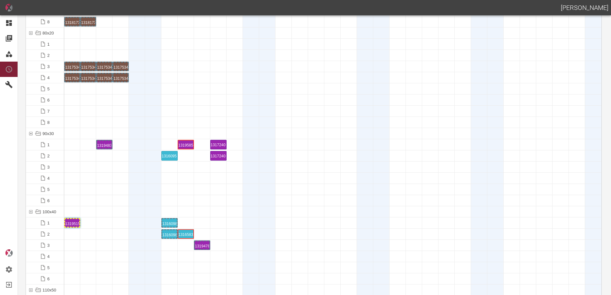
click at [101, 197] on div at bounding box center [104, 200] width 16 height 11
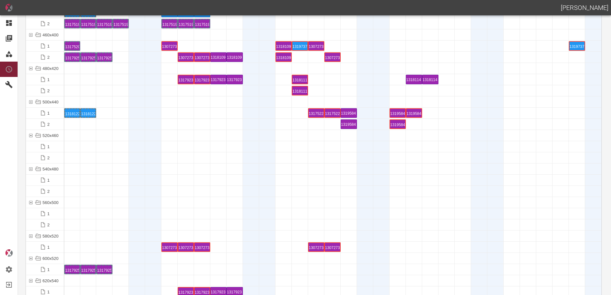
scroll to position [2589, 0]
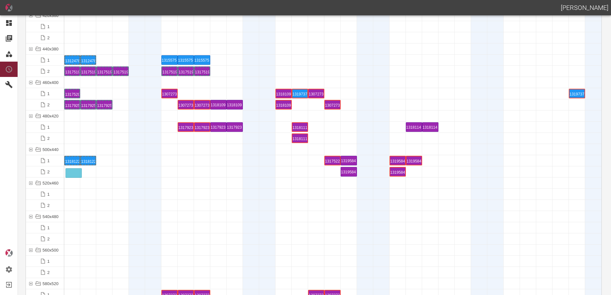
drag, startPoint x: 318, startPoint y: 161, endPoint x: 83, endPoint y: 169, distance: 235.1
drag, startPoint x: 330, startPoint y: 160, endPoint x: 90, endPoint y: 170, distance: 240.2
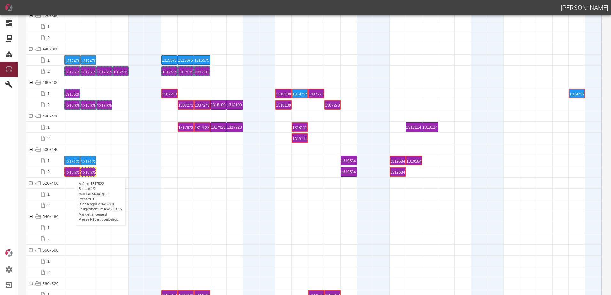
click at [72, 171] on div "1317522 1 P15" at bounding box center [72, 172] width 14 height 8
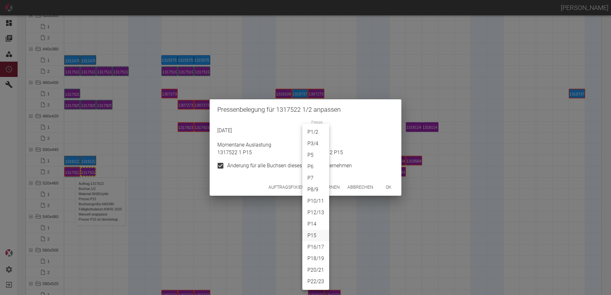
click at [314, 137] on body "[PERSON_NAME] Dashboard Aufträge Materialien Planung Maschinen Einstellungen Au…" at bounding box center [305, 147] width 611 height 295
click at [312, 164] on li "P6" at bounding box center [315, 167] width 27 height 12
type input "P6"
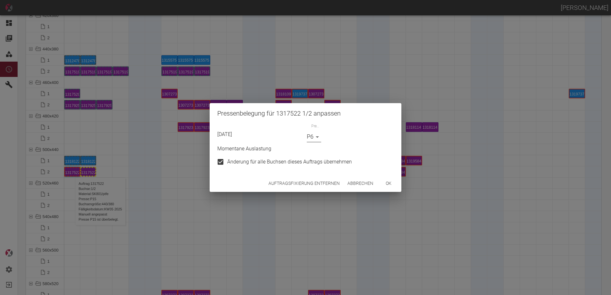
click at [389, 182] on button "ok" at bounding box center [388, 184] width 20 height 12
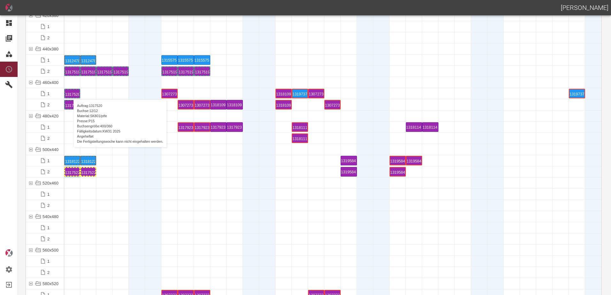
click at [70, 93] on div "1317520 12 P15" at bounding box center [72, 94] width 14 height 8
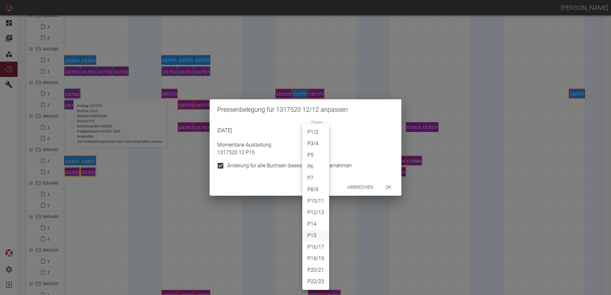
click at [310, 136] on body "[PERSON_NAME] Dashboard Aufträge Materialien Planung Maschinen Einstellungen Au…" at bounding box center [305, 147] width 611 height 295
click at [314, 166] on li "P6" at bounding box center [315, 167] width 27 height 12
type input "P6"
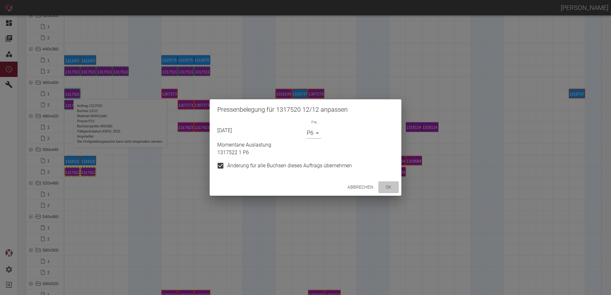
click at [385, 189] on button "ok" at bounding box center [388, 188] width 20 height 12
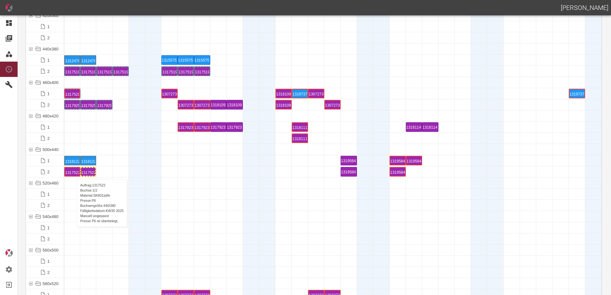
click at [74, 173] on div "1317522 1 P6" at bounding box center [72, 172] width 14 height 8
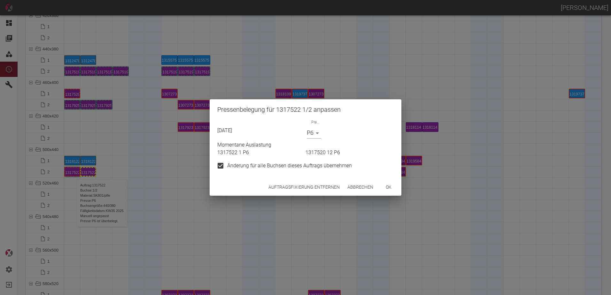
click at [307, 133] on body "[PERSON_NAME] Dashboard Aufträge Materialien Planung Maschinen Einstellungen Au…" at bounding box center [305, 147] width 611 height 295
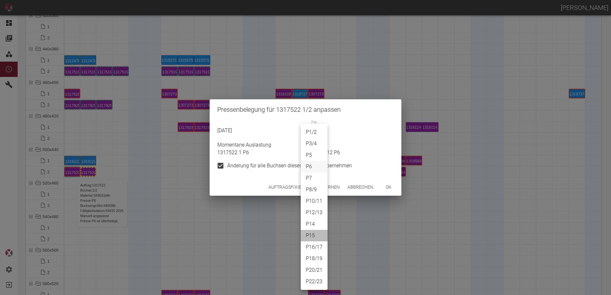
click at [310, 232] on li "P15" at bounding box center [314, 236] width 27 height 12
type input "P15"
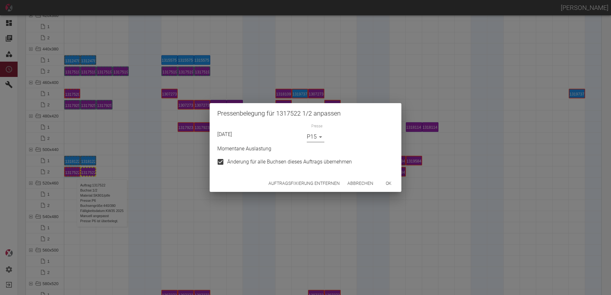
click at [392, 178] on button "ok" at bounding box center [388, 184] width 20 height 12
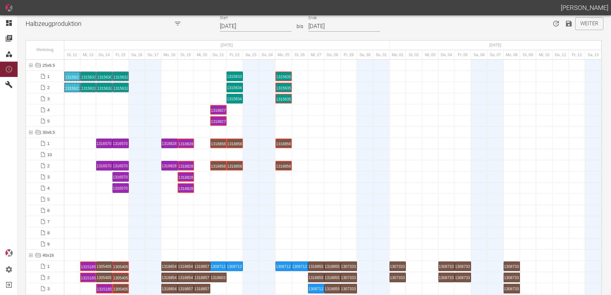
scroll to position [0, 0]
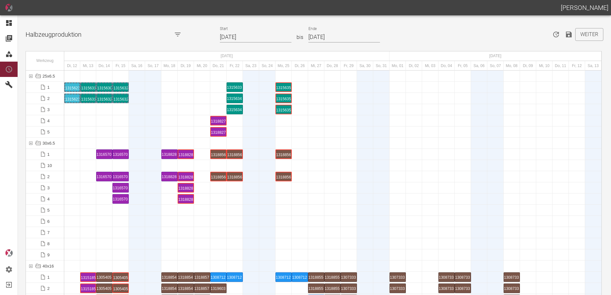
click at [567, 36] on icon "Speichern" at bounding box center [569, 35] width 8 height 8
click at [585, 34] on button "Weiter" at bounding box center [589, 34] width 28 height 13
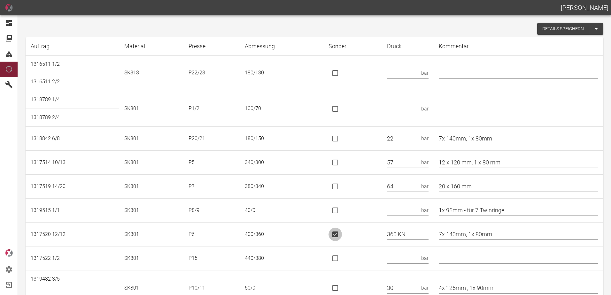
click at [342, 235] on input "is socket special" at bounding box center [335, 234] width 13 height 13
checkbox input "false"
drag, startPoint x: 418, startPoint y: 232, endPoint x: 389, endPoint y: 237, distance: 29.9
click at [389, 237] on td "360 KN bar" at bounding box center [408, 235] width 52 height 24
type input "67"
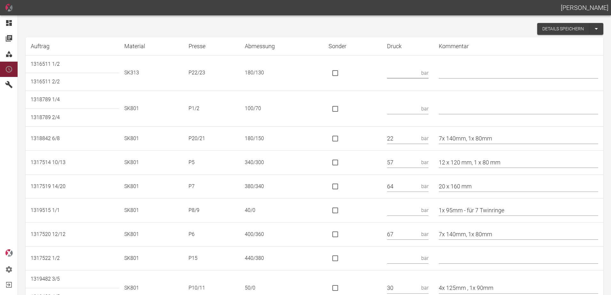
drag, startPoint x: 418, startPoint y: 70, endPoint x: 409, endPoint y: 74, distance: 9.2
click at [418, 70] on input "text" at bounding box center [403, 72] width 32 height 11
type input "183 KN"
click at [342, 70] on input "is socket special" at bounding box center [335, 72] width 13 height 13
checkbox input "true"
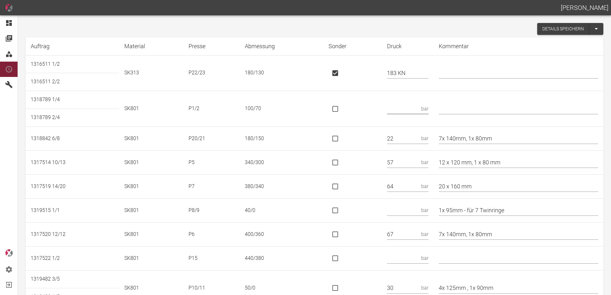
click at [419, 106] on input "text" at bounding box center [403, 108] width 32 height 11
type input "45"
drag, startPoint x: 404, startPoint y: 140, endPoint x: 376, endPoint y: 137, distance: 28.6
click at [376, 137] on tr "1318842 6/8 SK801 P20/21 180/150 22 bar 7x 140mm, 1x 80mm" at bounding box center [315, 139] width 578 height 24
type input "117 KN"
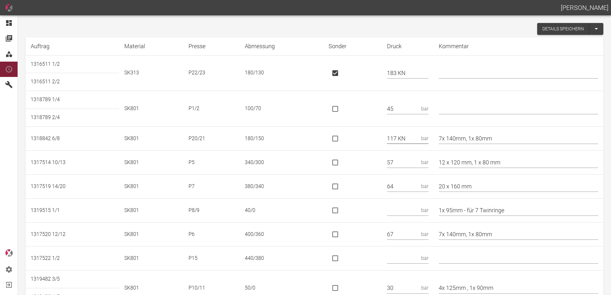
click at [337, 140] on input "is socket special" at bounding box center [335, 138] width 13 height 13
checkbox input "true"
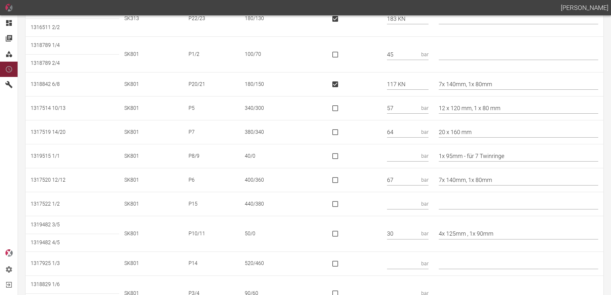
scroll to position [64, 0]
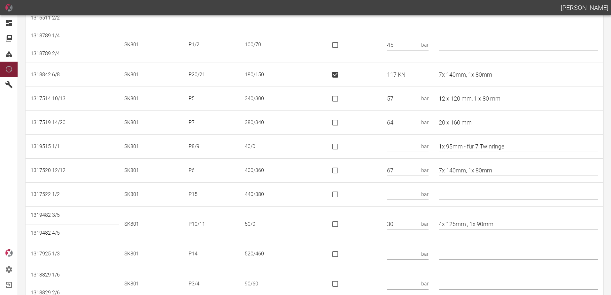
click at [405, 144] on input "text" at bounding box center [403, 146] width 32 height 11
type input "25"
click at [447, 169] on input "7x 140mm, 1x 80mm" at bounding box center [518, 170] width 159 height 11
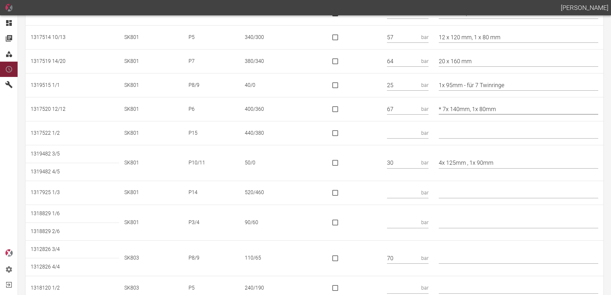
scroll to position [128, 0]
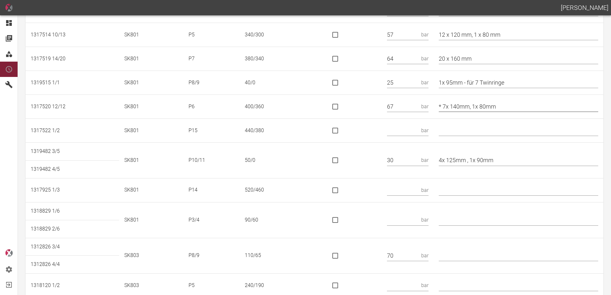
type input "* 7x 140mm, 1x 80mm"
click at [399, 128] on input "text" at bounding box center [403, 130] width 32 height 11
type input "580 KN"
click at [338, 134] on input "is socket special" at bounding box center [335, 130] width 13 height 13
checkbox input "true"
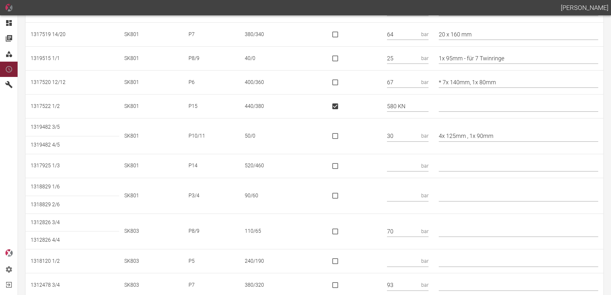
scroll to position [192, 0]
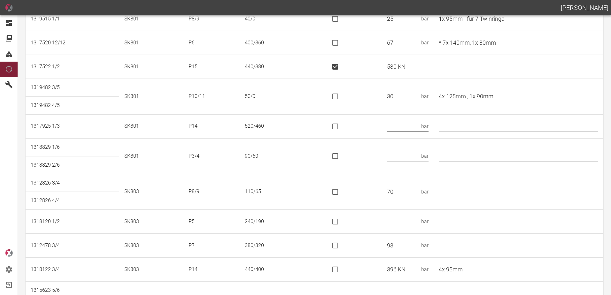
click at [404, 126] on input "text" at bounding box center [403, 126] width 32 height 11
type input "693 KN"
click at [342, 129] on input "is socket special" at bounding box center [335, 126] width 13 height 13
checkbox input "true"
click at [412, 159] on input "text" at bounding box center [403, 156] width 32 height 11
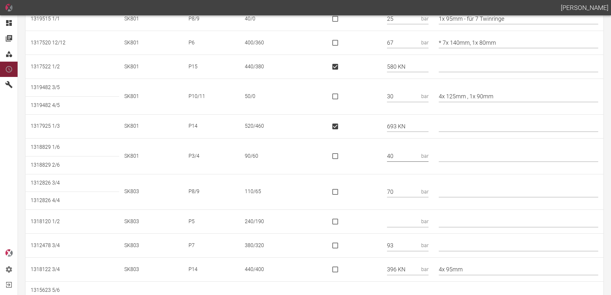
type input "40"
click at [451, 194] on input "text" at bounding box center [518, 191] width 159 height 11
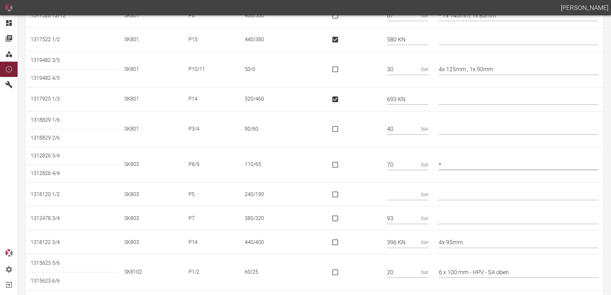
scroll to position [288, 0]
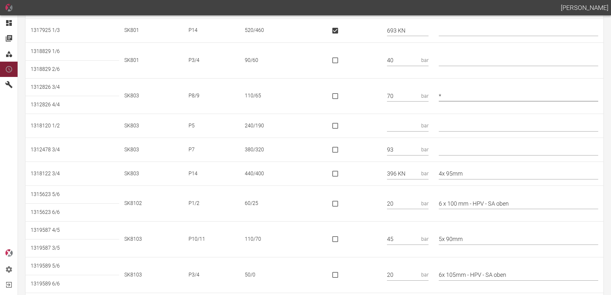
type input "*"
click at [402, 123] on input "text" at bounding box center [403, 125] width 32 height 11
type input "48"
click at [340, 174] on input "is socket special" at bounding box center [335, 173] width 13 height 13
checkbox input "true"
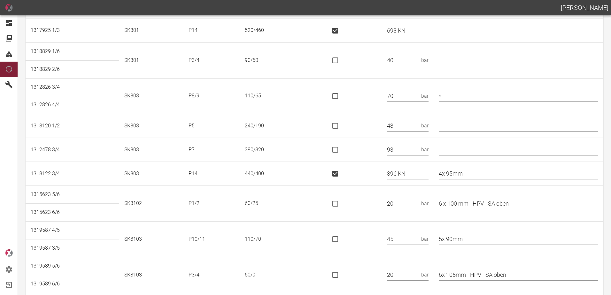
click at [446, 204] on input "6 x 100 mm - HPV - SA oben" at bounding box center [518, 203] width 159 height 11
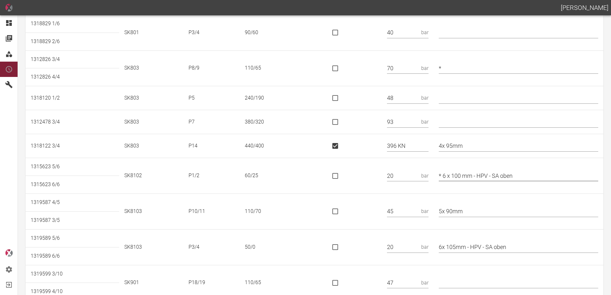
scroll to position [384, 0]
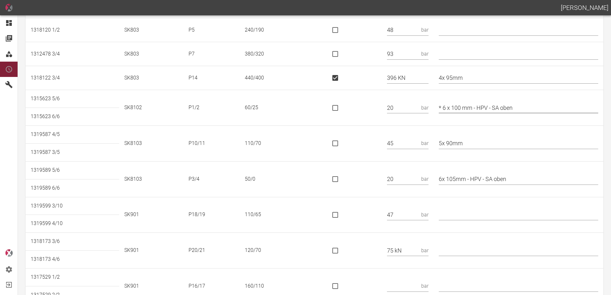
type input "* 6 x 100 mm - HPV - SA oben"
click at [447, 177] on input "6x 105mm - HPV - SA oben" at bounding box center [518, 179] width 159 height 11
type input "* 6x 105mm - HPV - SA oben"
click at [484, 140] on input "5x 90mm" at bounding box center [518, 143] width 159 height 11
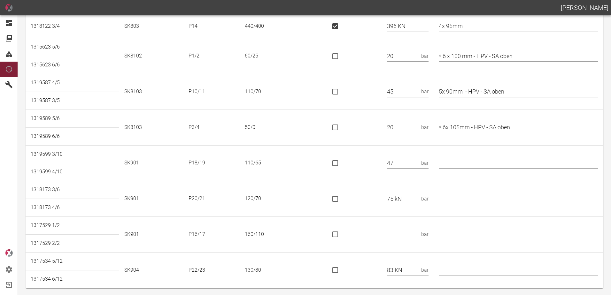
scroll to position [436, 0]
type input "5x 90mm - HPV - SA oben"
click at [342, 196] on input "is socket special" at bounding box center [335, 197] width 13 height 13
checkbox input "true"
click at [410, 231] on input "text" at bounding box center [403, 233] width 32 height 11
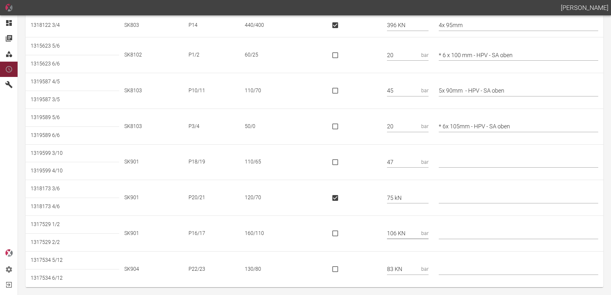
type input "106 KN"
click at [339, 233] on input "is socket special" at bounding box center [335, 233] width 13 height 13
checkbox input "true"
click at [342, 268] on input "is socket special" at bounding box center [335, 269] width 13 height 13
checkbox input "true"
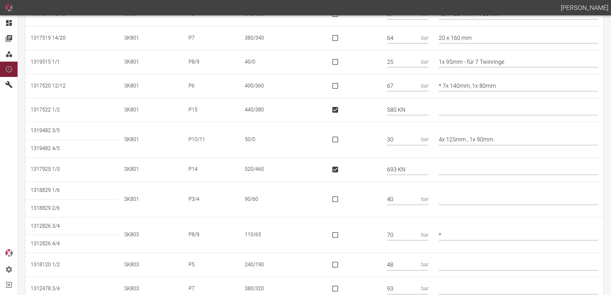
scroll to position [0, 0]
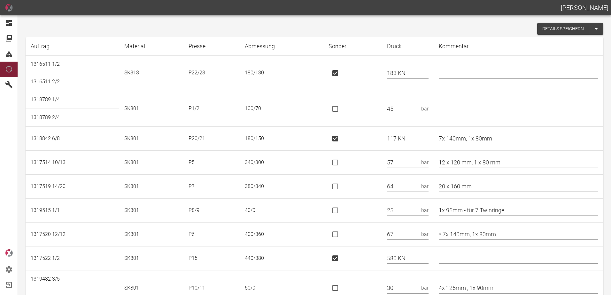
click at [560, 27] on button "Details speichern" at bounding box center [563, 29] width 52 height 12
